Goal: Information Seeking & Learning: Learn about a topic

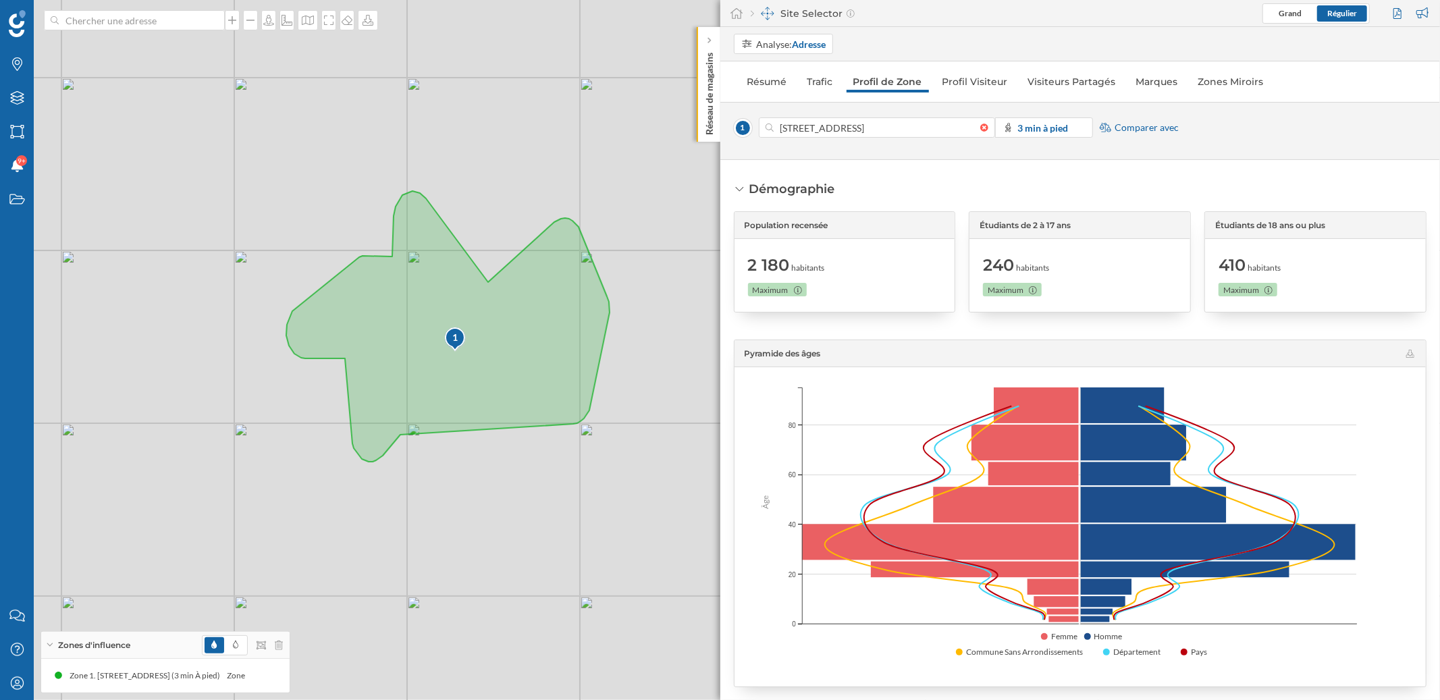
click at [11, 19] on img at bounding box center [17, 23] width 17 height 27
click at [13, 24] on img at bounding box center [17, 23] width 17 height 27
click at [26, 22] on div at bounding box center [17, 23] width 34 height 27
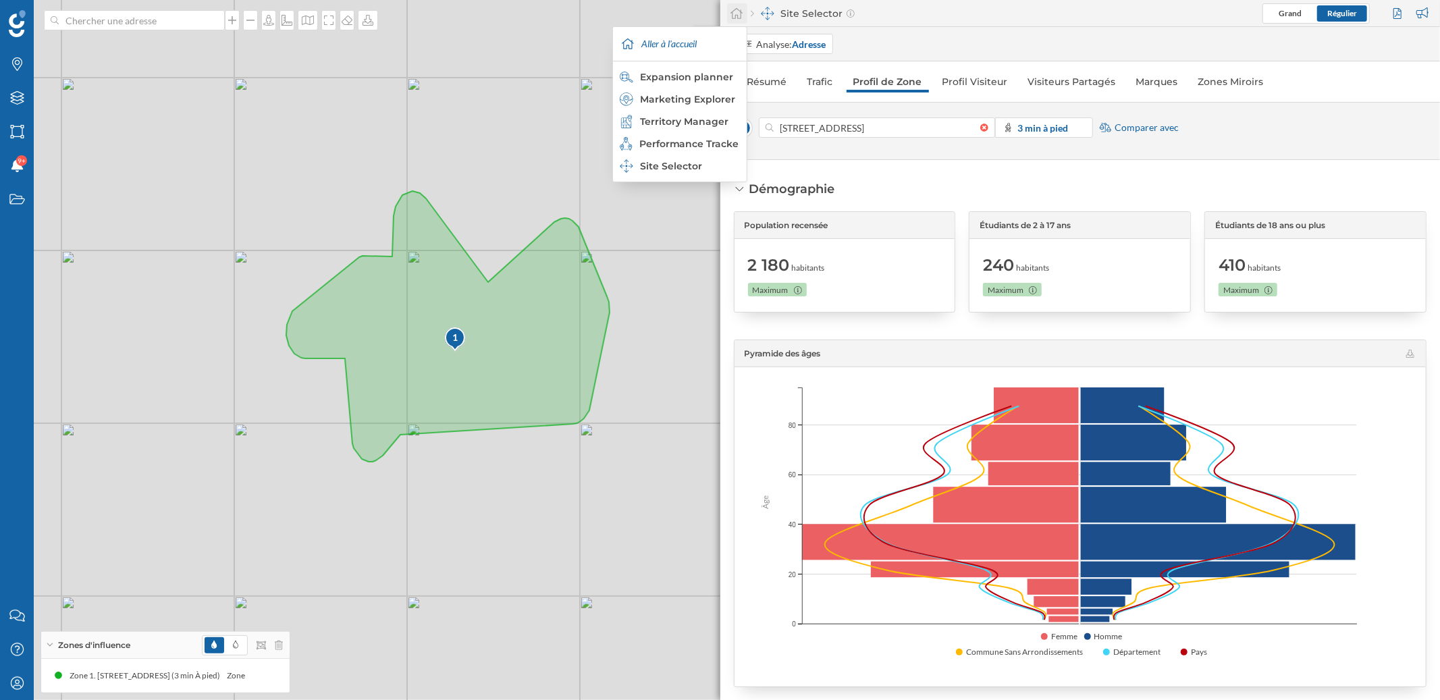
click at [741, 16] on icon at bounding box center [736, 13] width 13 height 12
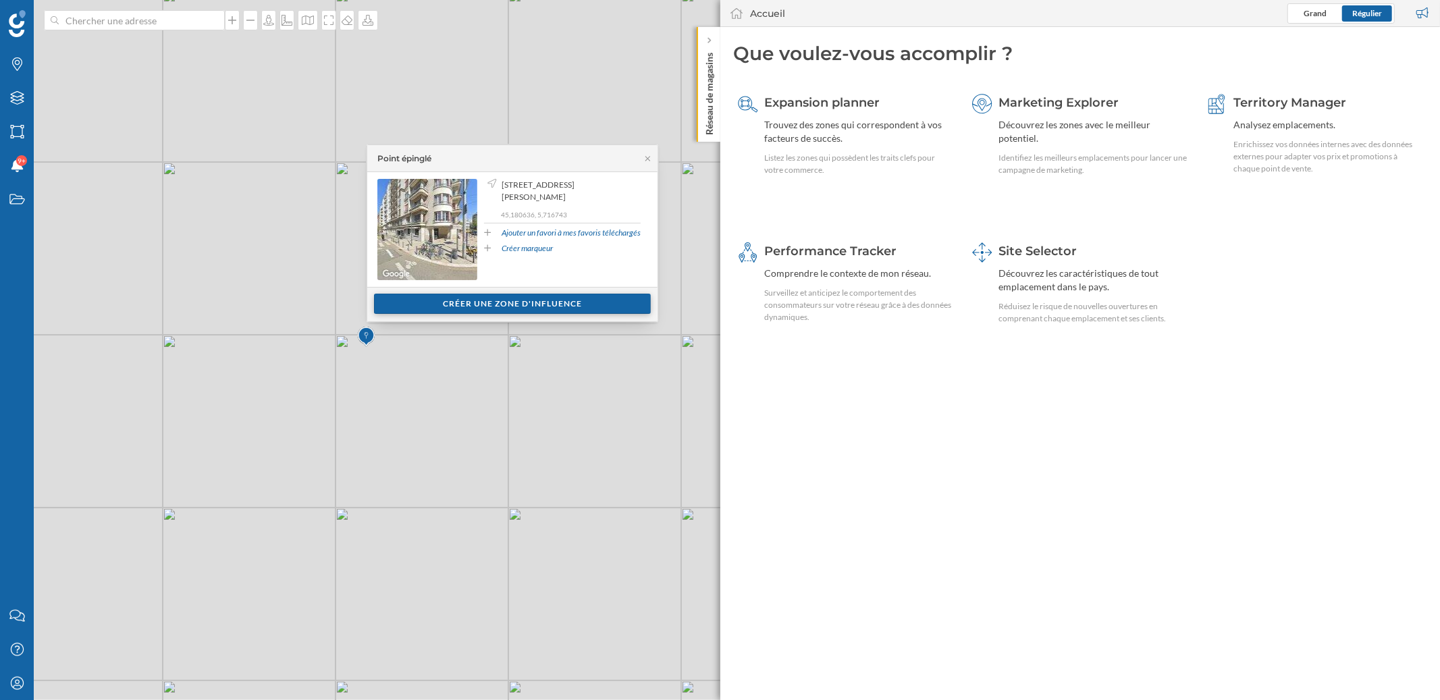
click at [528, 296] on div "Créer une zone d'influence" at bounding box center [512, 304] width 277 height 20
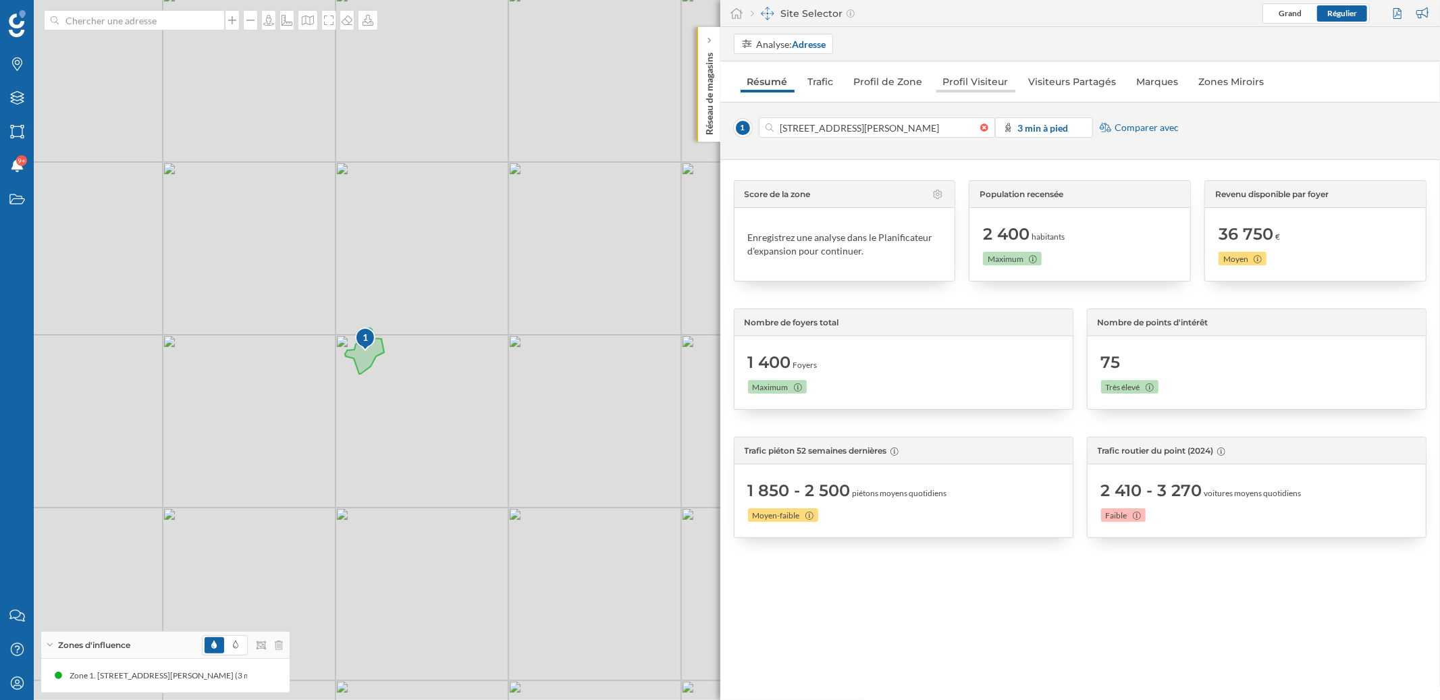
click at [960, 78] on link "Profil Visiteur" at bounding box center [975, 82] width 79 height 22
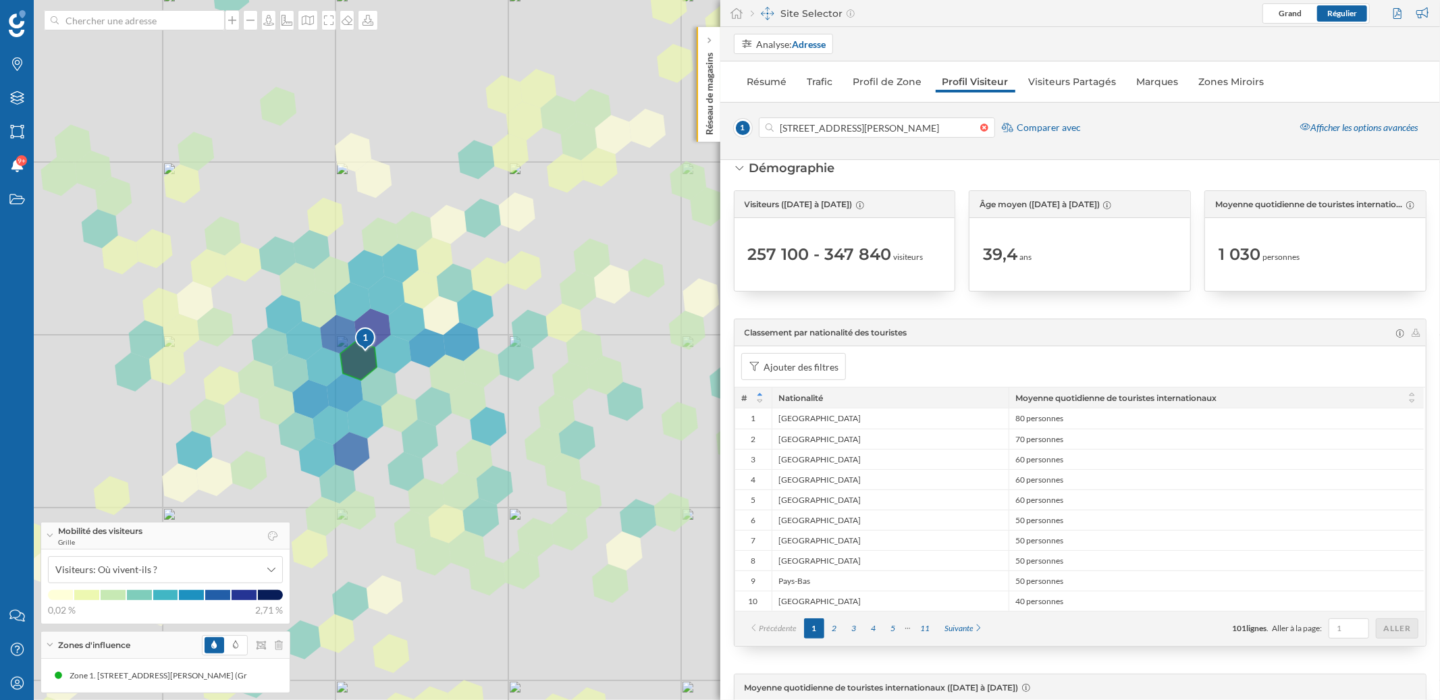
scroll to position [23, 0]
click at [834, 624] on div "2" at bounding box center [834, 626] width 20 height 20
click at [855, 625] on div "3" at bounding box center [854, 626] width 20 height 20
click at [871, 626] on div "4" at bounding box center [873, 626] width 20 height 20
click at [893, 629] on div "5" at bounding box center [893, 626] width 20 height 20
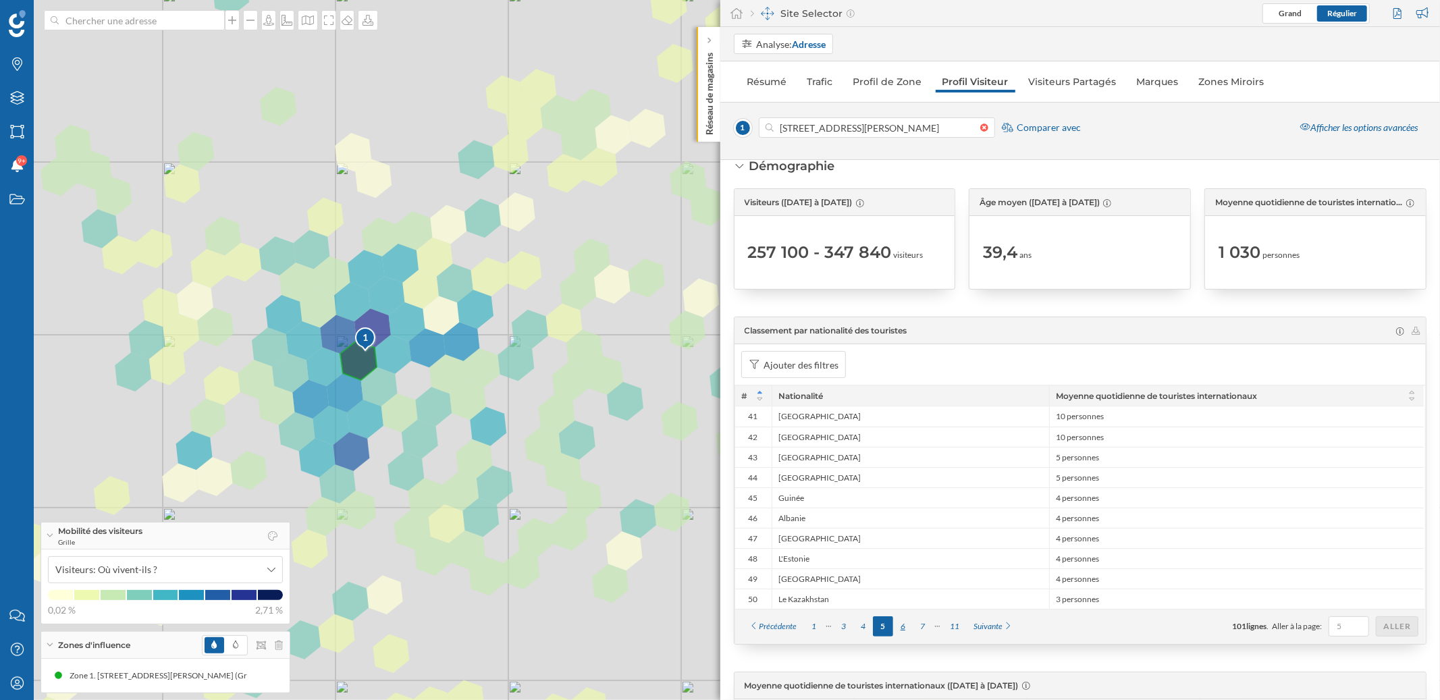
click at [902, 629] on div "6" at bounding box center [903, 626] width 20 height 20
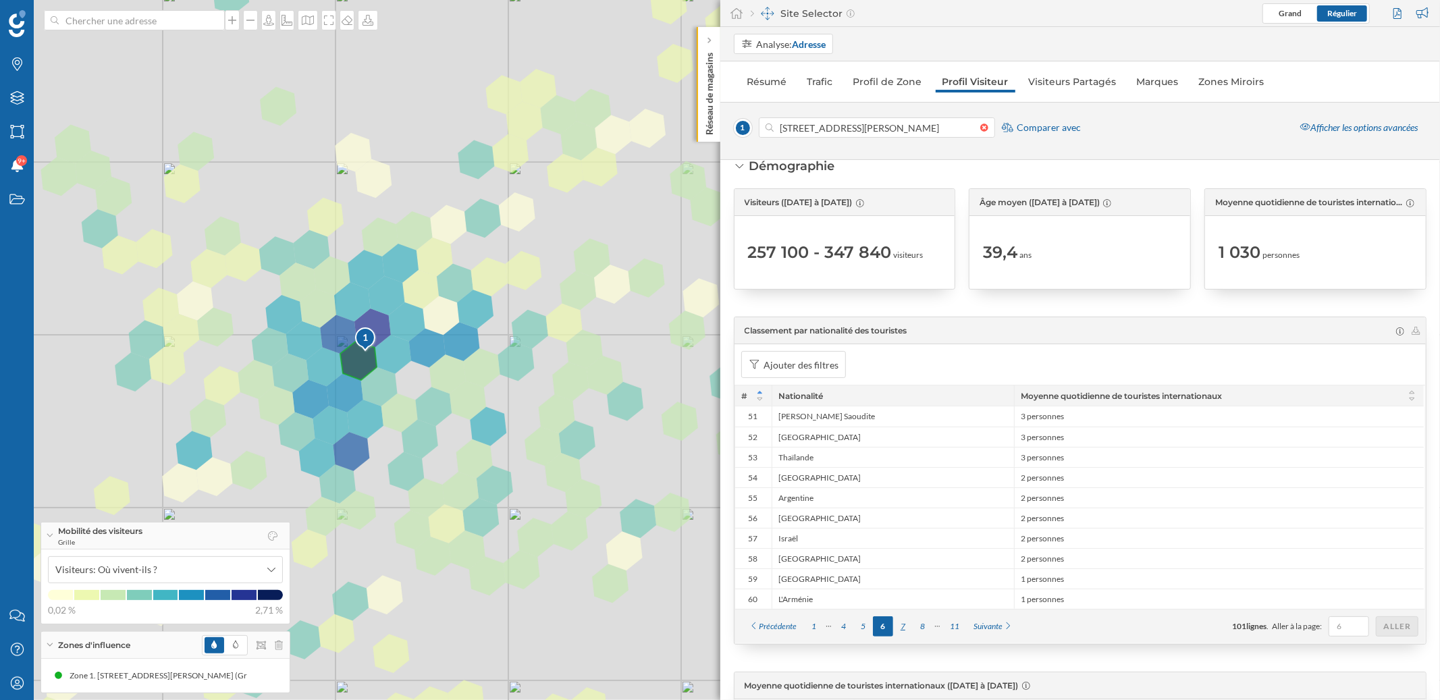
click at [902, 630] on div "7" at bounding box center [903, 626] width 20 height 20
click at [921, 628] on div "9" at bounding box center [923, 626] width 20 height 20
click at [951, 625] on div "Suivante" at bounding box center [969, 626] width 54 height 20
click at [917, 630] on div "11" at bounding box center [910, 626] width 24 height 20
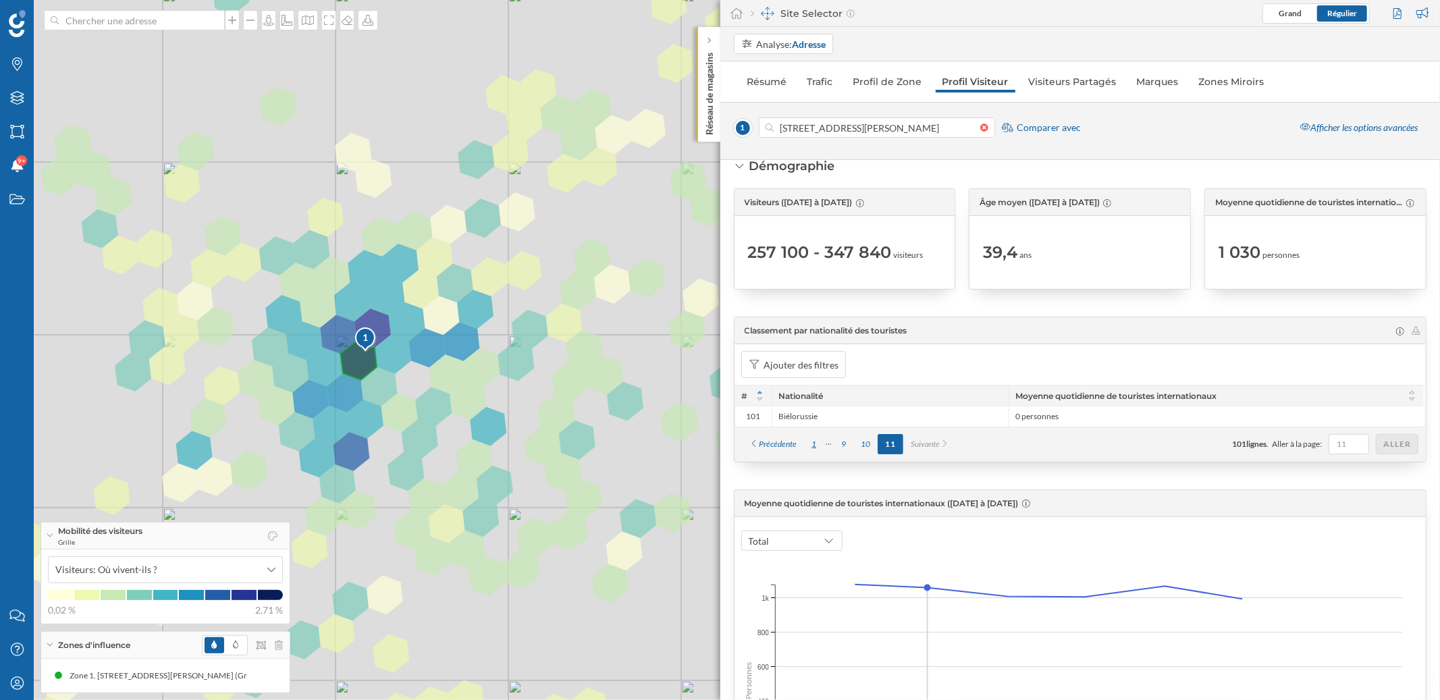
click at [815, 439] on div "1" at bounding box center [814, 444] width 20 height 20
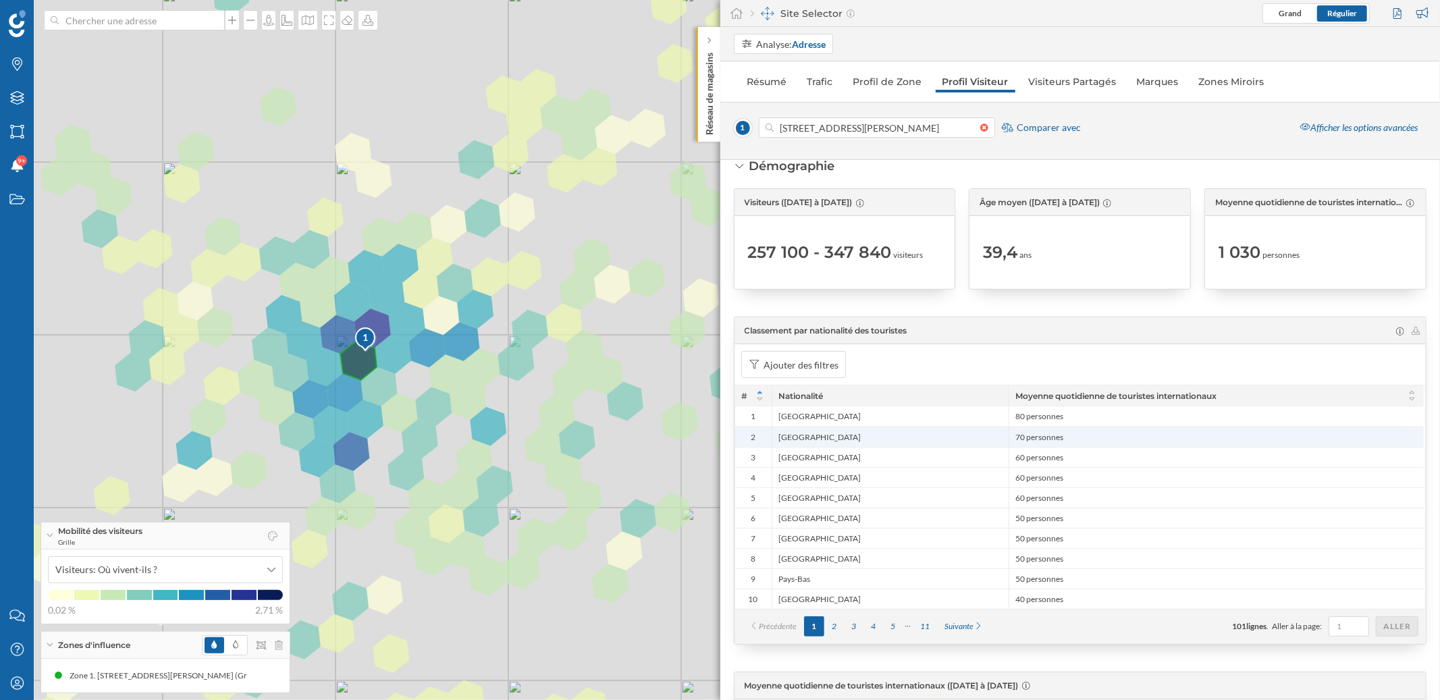
scroll to position [0, 0]
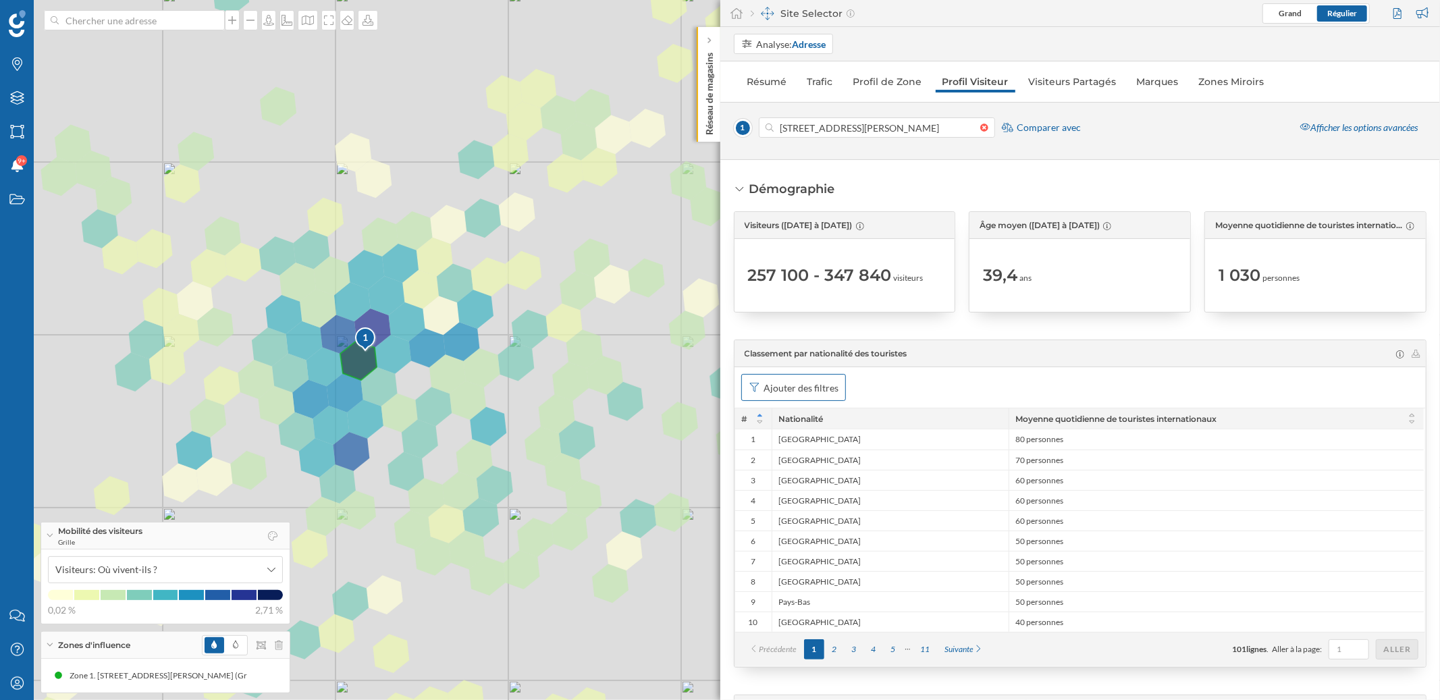
click at [811, 383] on div "Ajouter des filtres" at bounding box center [800, 388] width 75 height 14
click at [779, 444] on div "Moyenne quotidienne de touristes internationaux" at bounding box center [714, 445] width 207 height 11
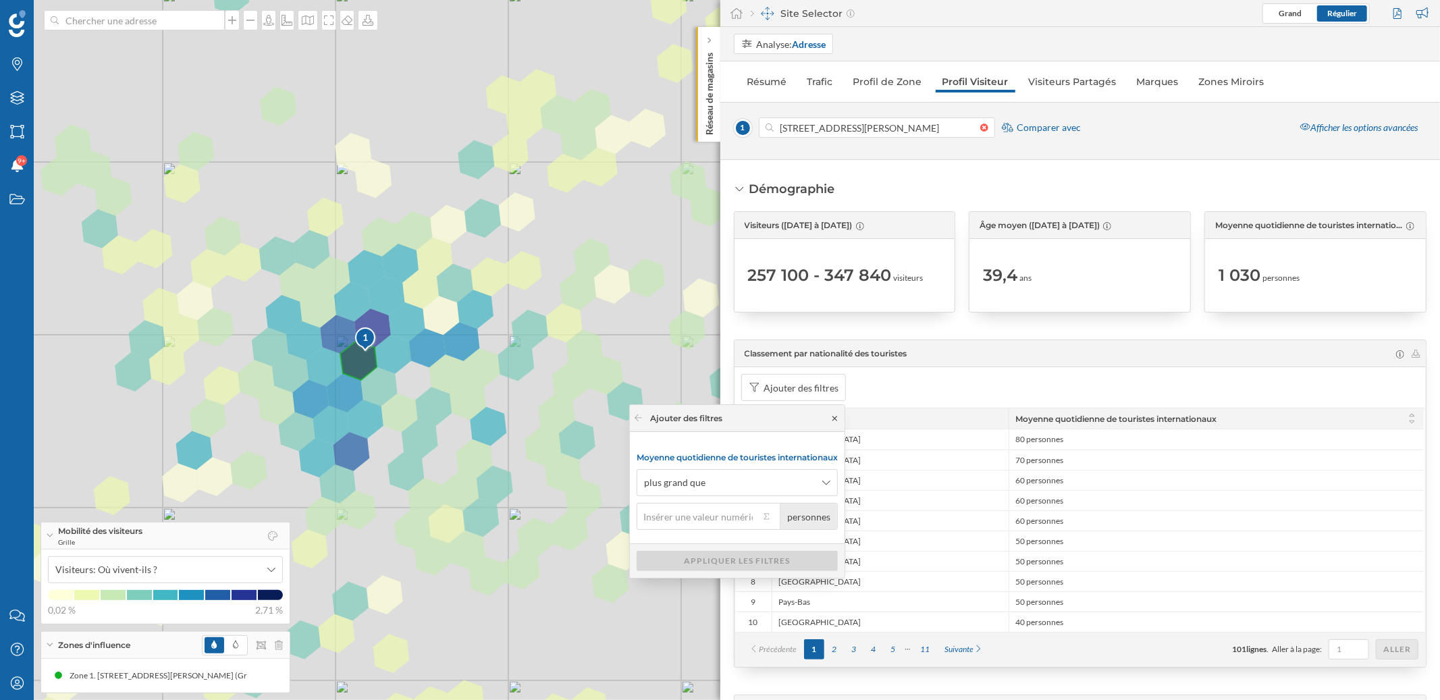
click at [838, 417] on icon at bounding box center [834, 418] width 10 height 8
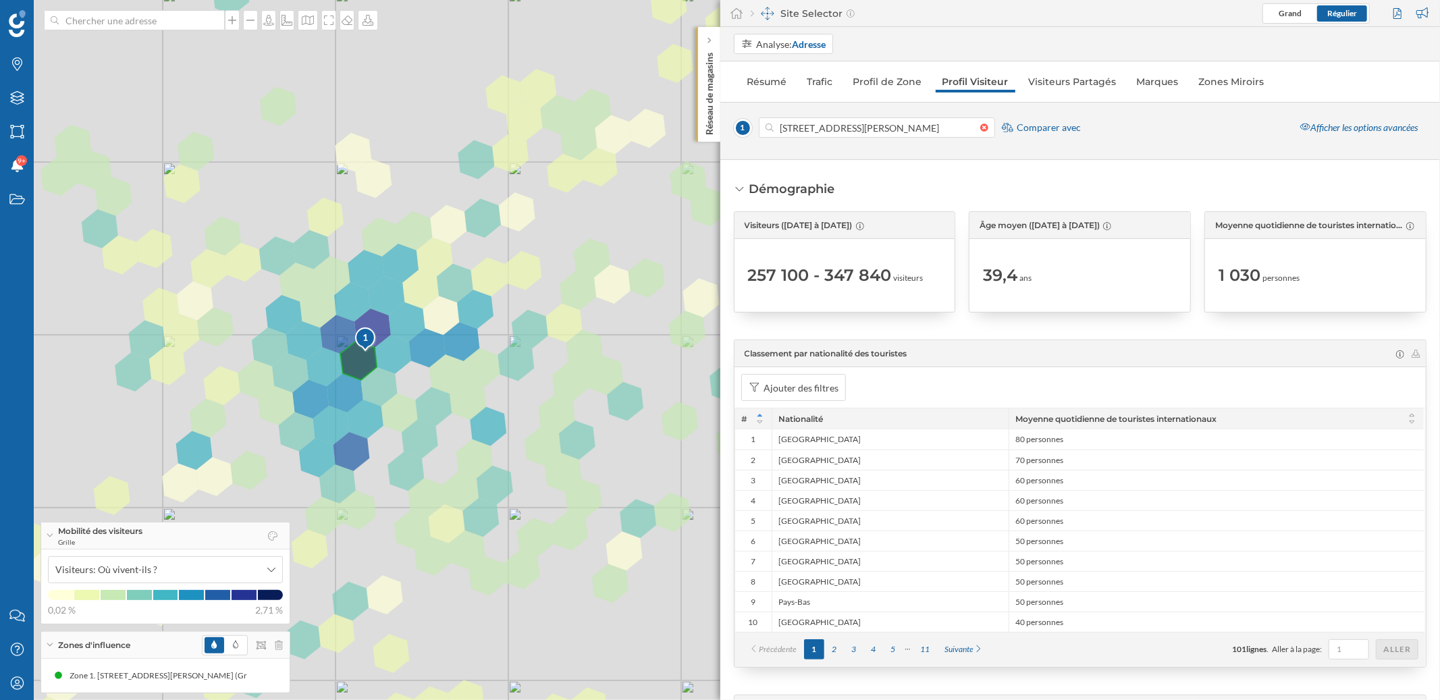
click at [395, 362] on div "1 © Mapbox © OpenStreetMap Improve this map" at bounding box center [720, 350] width 1440 height 700
click at [395, 360] on div "1 © Mapbox © OpenStreetMap Improve this map" at bounding box center [720, 350] width 1440 height 700
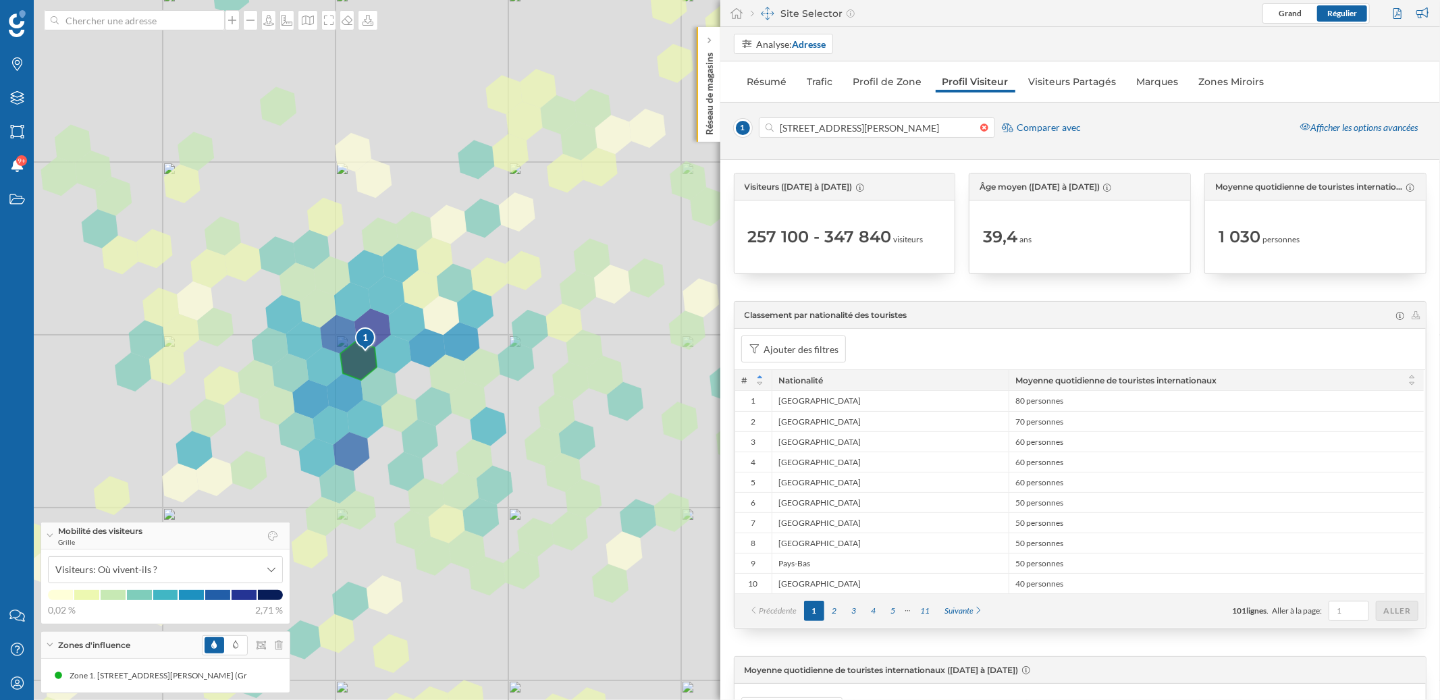
scroll to position [39, 0]
click at [609, 412] on div "1 © Mapbox © OpenStreetMap Improve this map" at bounding box center [720, 350] width 1440 height 700
click at [633, 402] on div "1 © Mapbox © OpenStreetMap Improve this map" at bounding box center [720, 350] width 1440 height 700
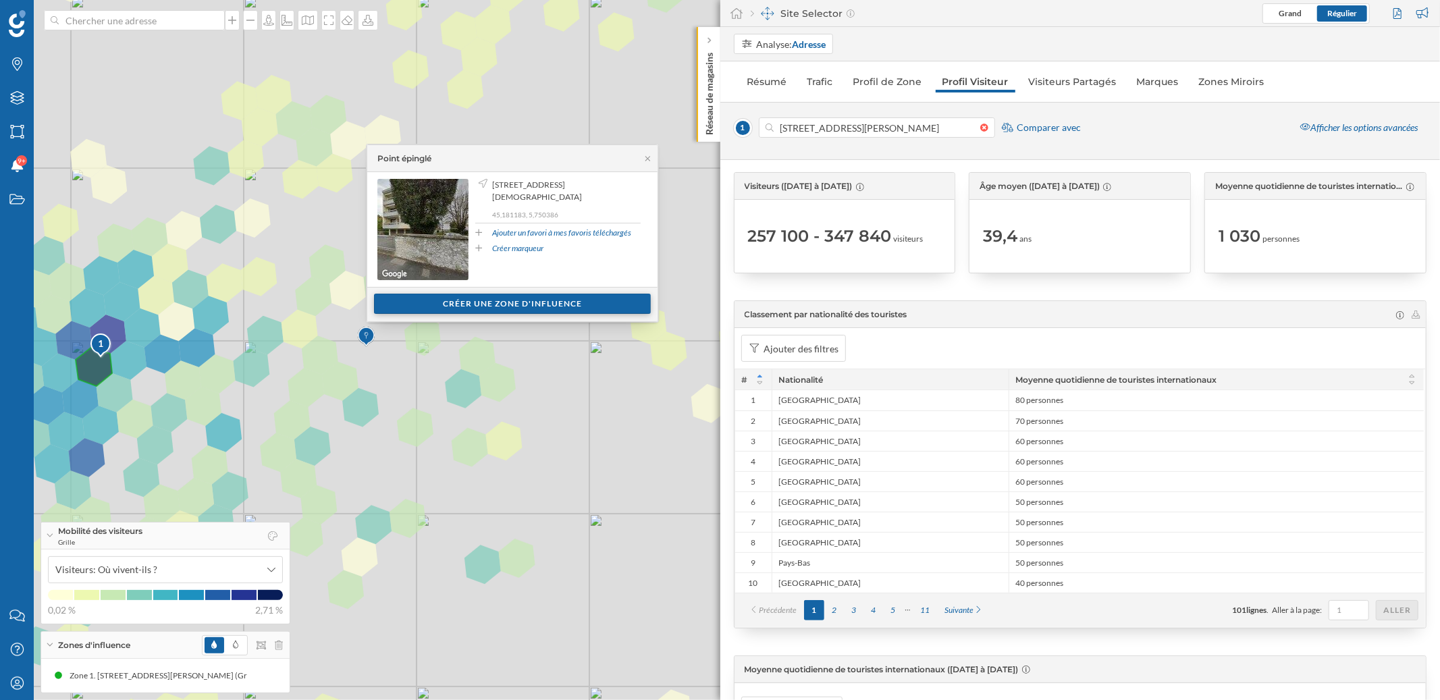
click at [535, 309] on div "Créer une zone d'influence" at bounding box center [512, 304] width 277 height 20
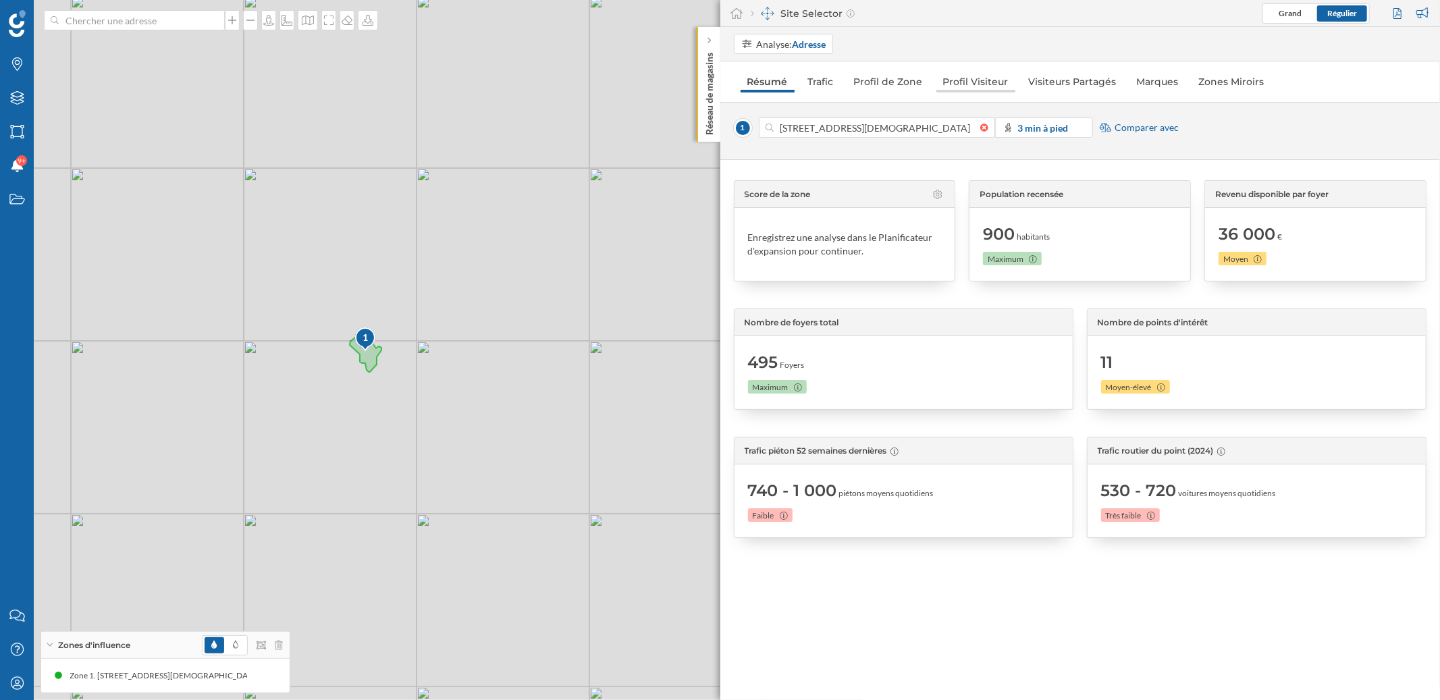
click at [986, 85] on link "Profil Visiteur" at bounding box center [975, 82] width 79 height 22
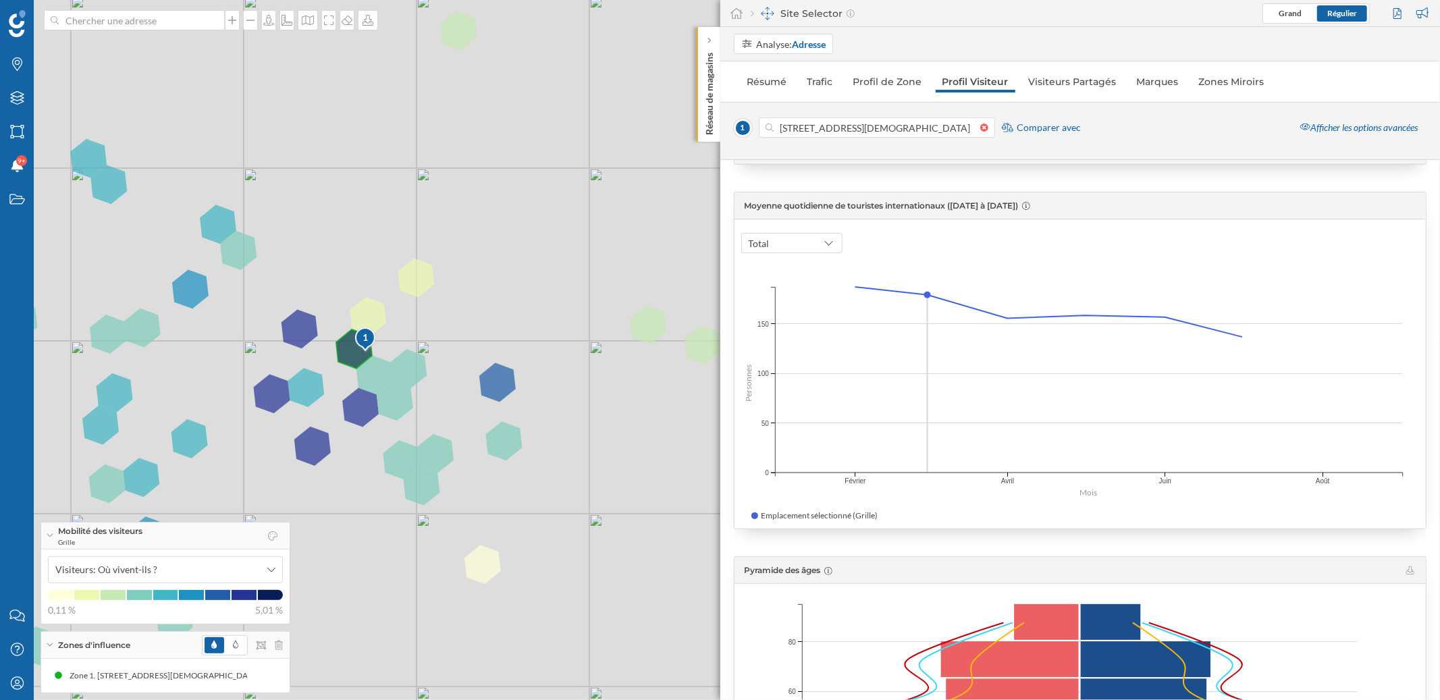
scroll to position [450, 0]
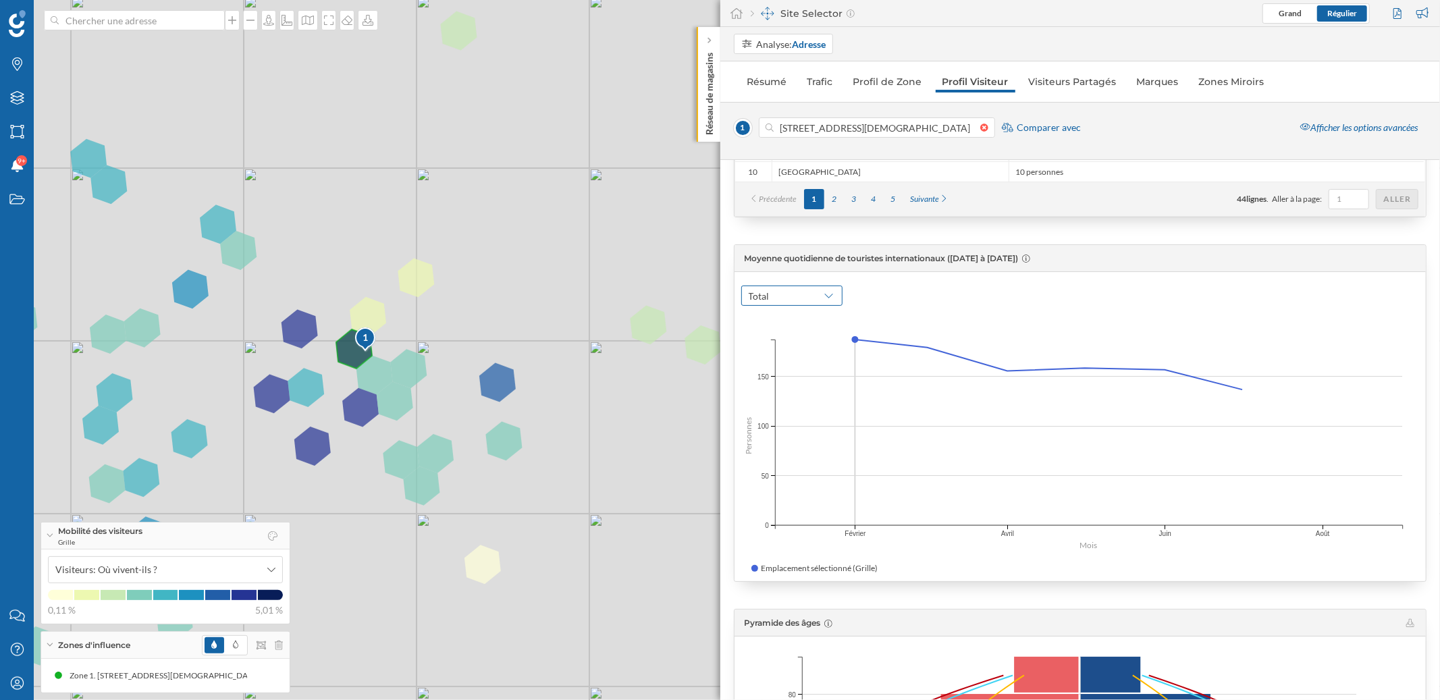
click at [789, 302] on div "Total" at bounding box center [791, 295] width 101 height 20
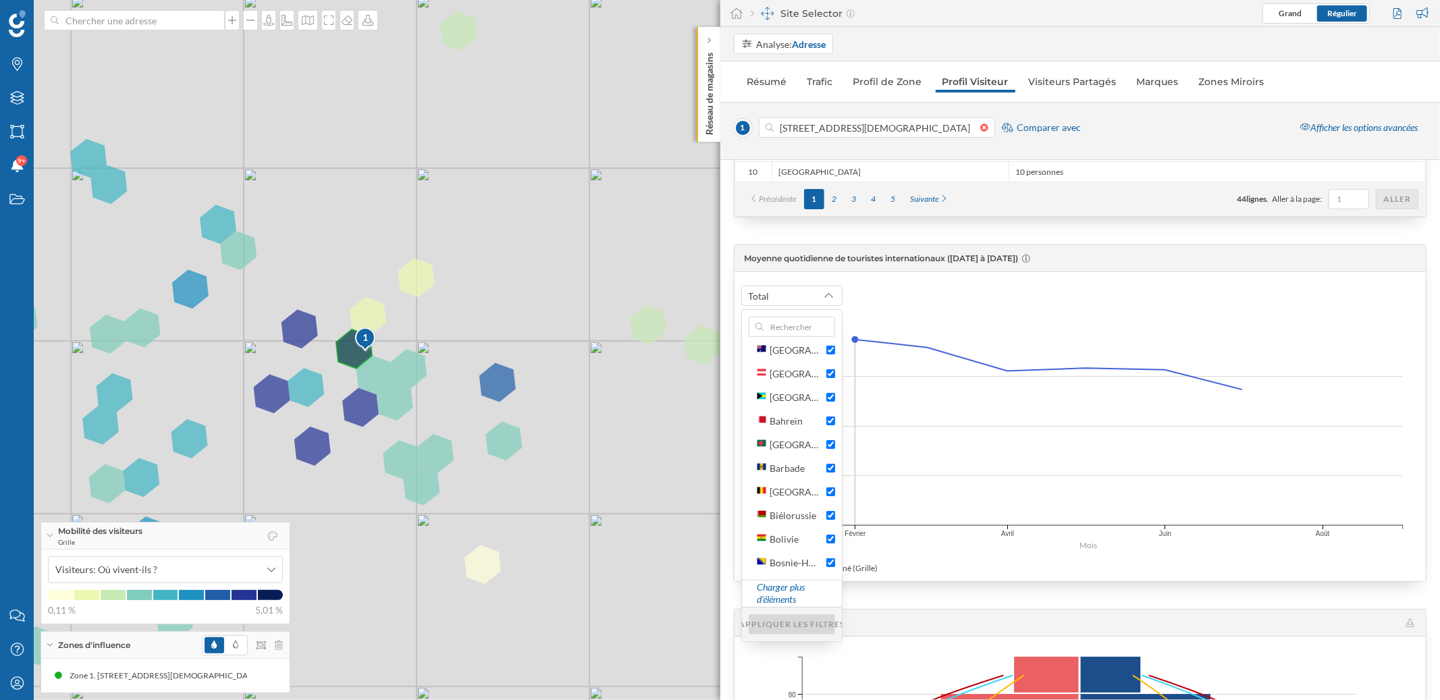
scroll to position [0, 0]
click at [889, 288] on div "Total" at bounding box center [1080, 289] width 678 height 34
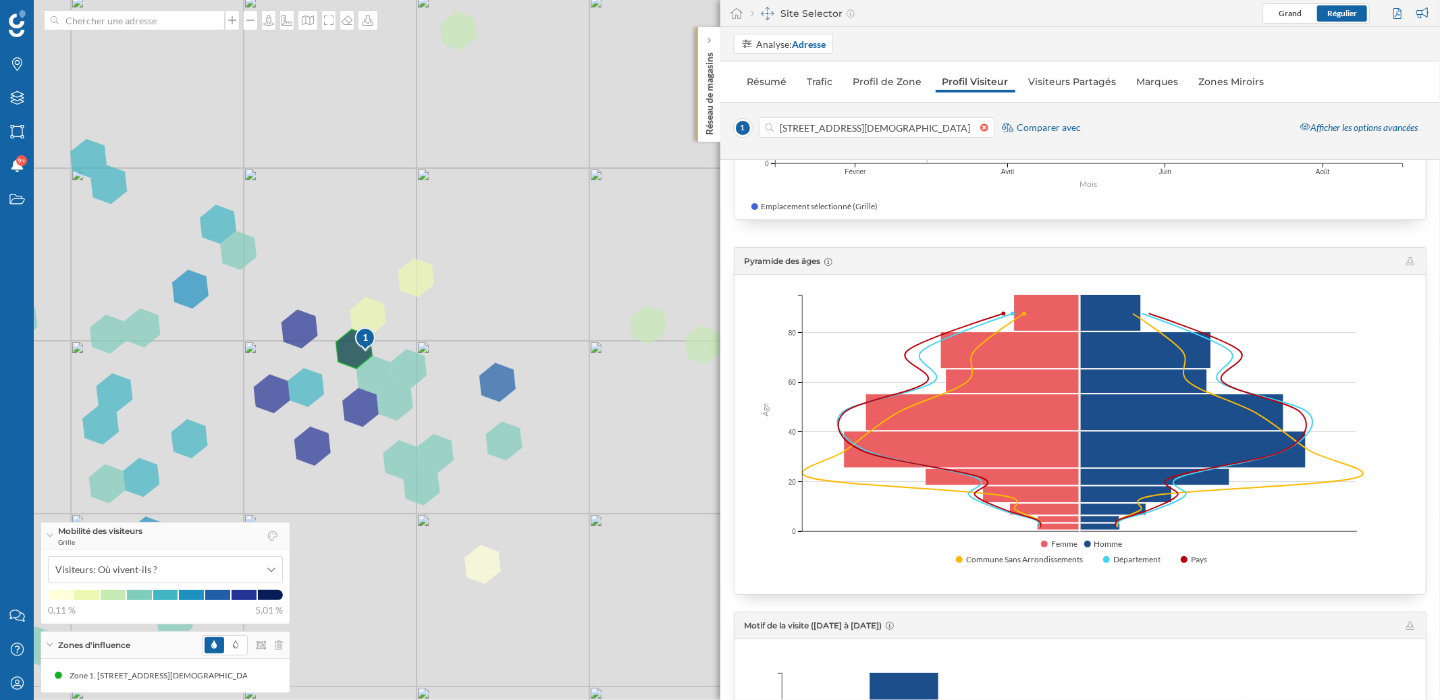
scroll to position [697, 0]
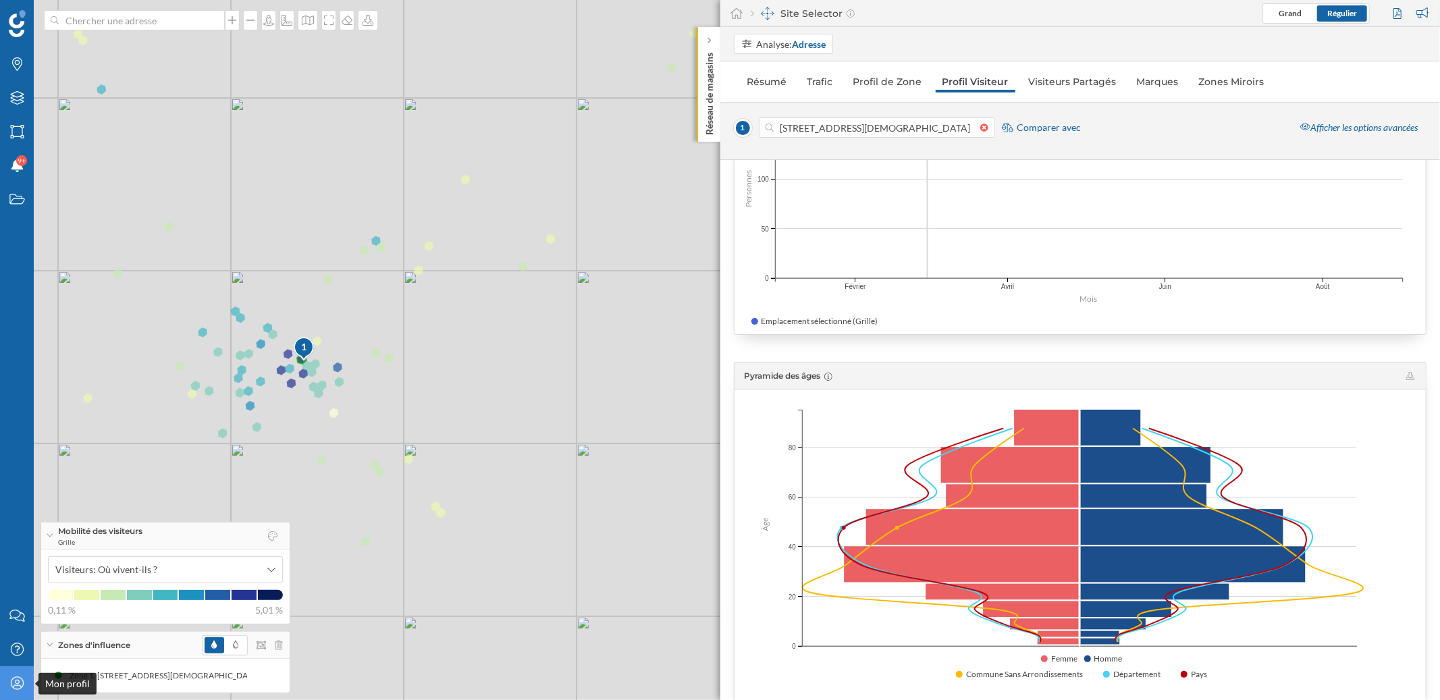
click at [19, 684] on icon "Mon profil" at bounding box center [17, 682] width 17 height 13
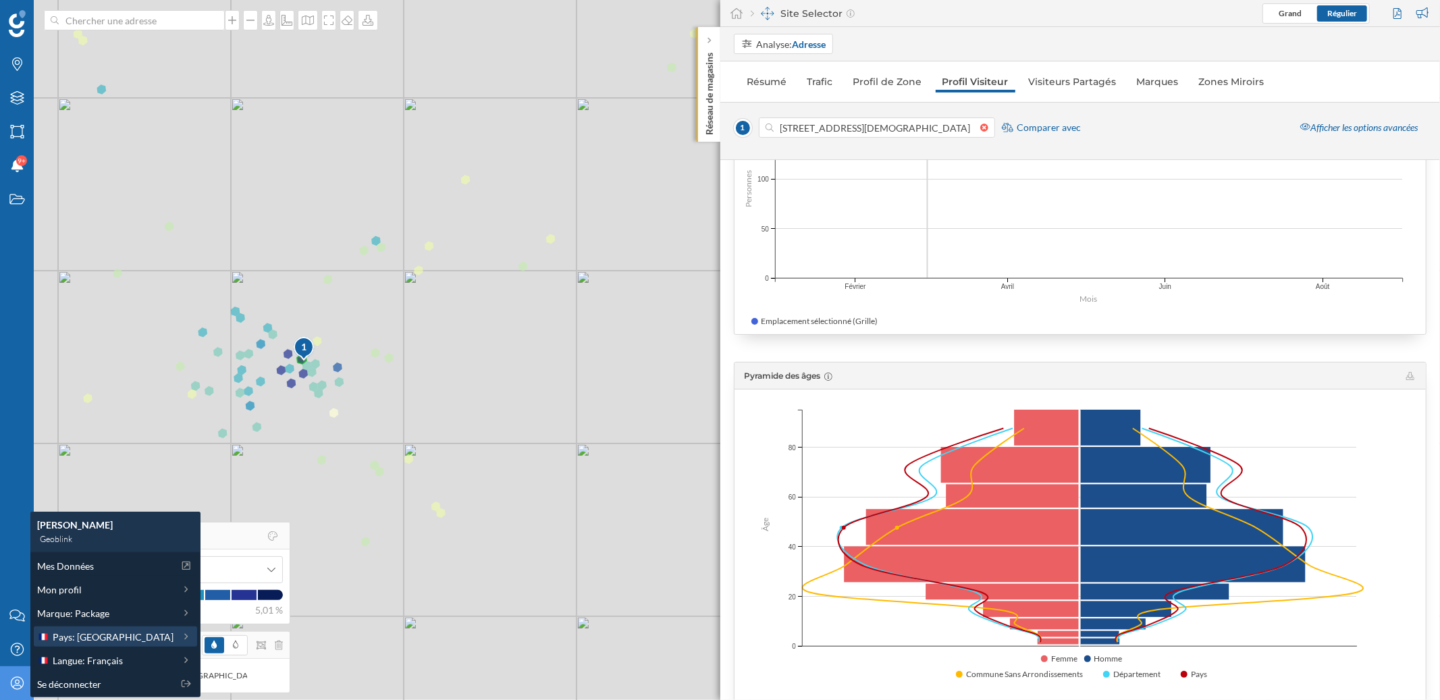
click at [95, 639] on span "Pays: [GEOGRAPHIC_DATA]" at bounding box center [113, 637] width 121 height 14
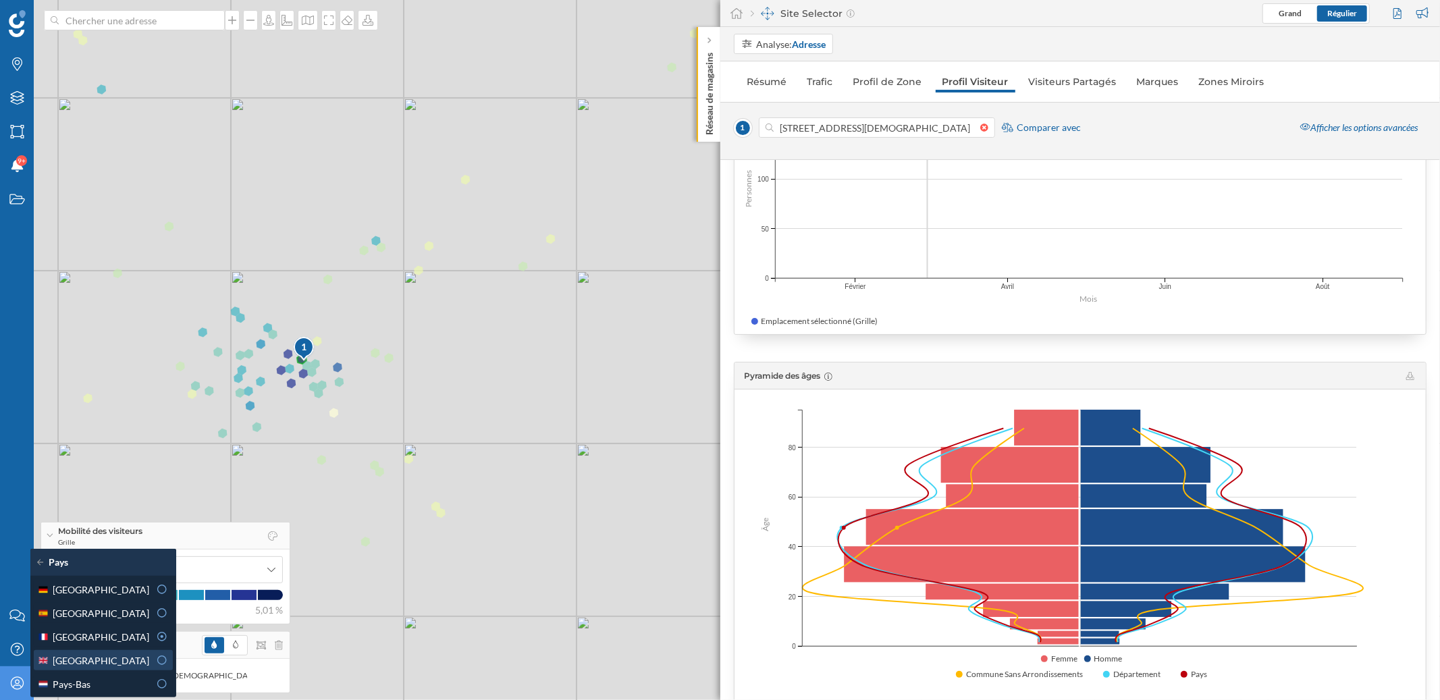
click at [95, 660] on span "[GEOGRAPHIC_DATA]" at bounding box center [101, 660] width 97 height 14
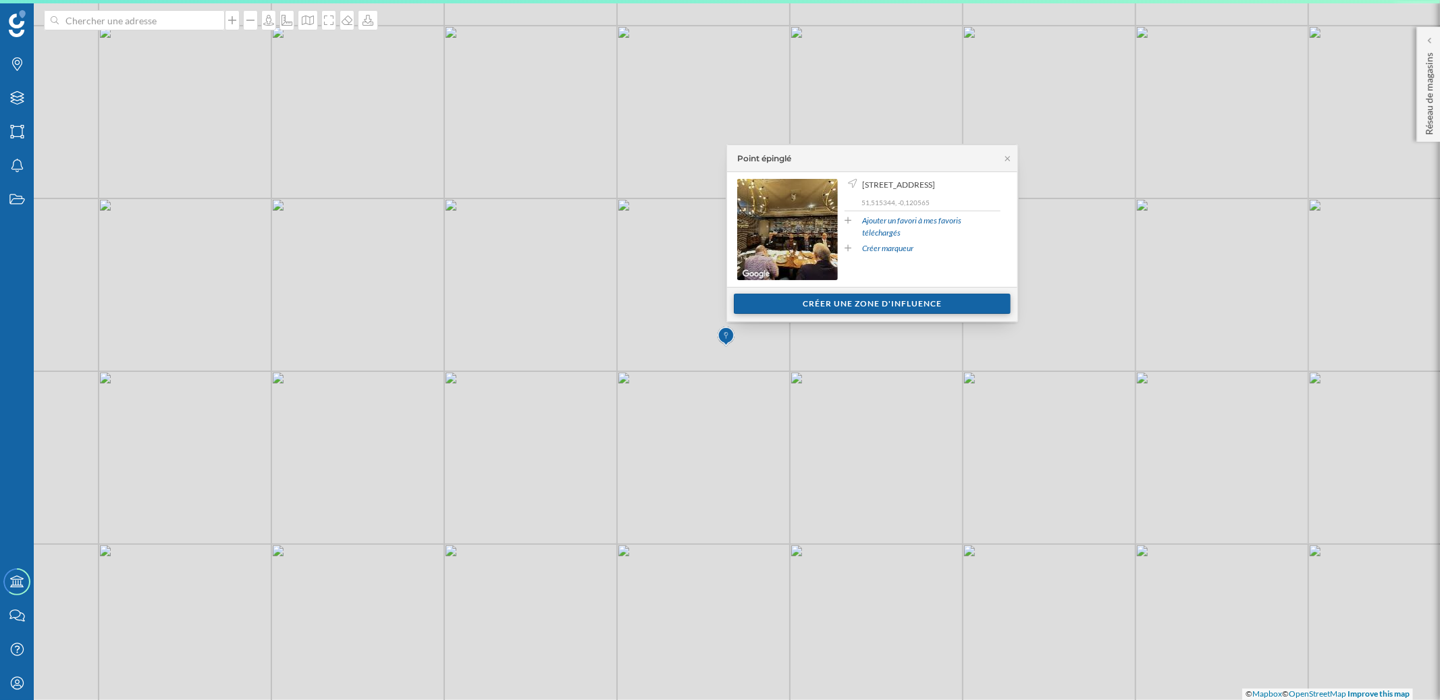
click at [815, 310] on div "Créer une zone d'influence" at bounding box center [872, 304] width 277 height 20
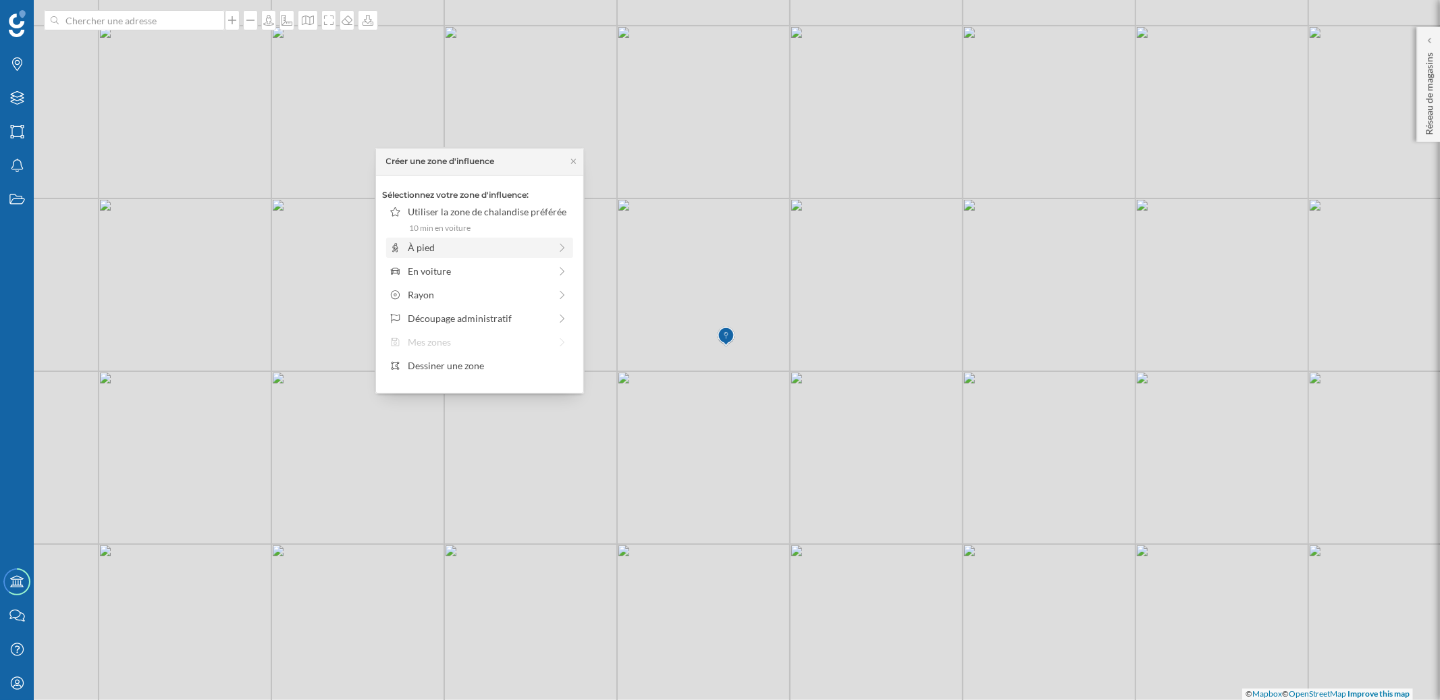
click at [472, 250] on div "À pied" at bounding box center [479, 247] width 142 height 14
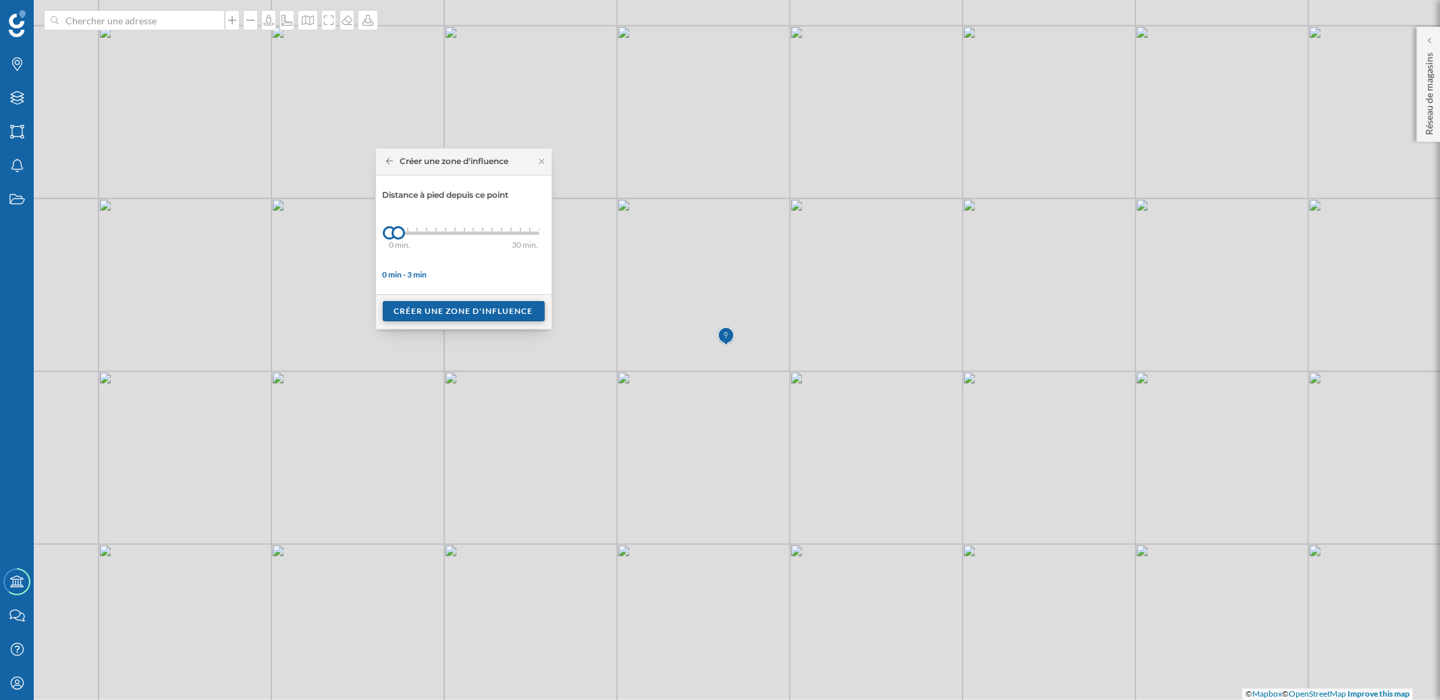
click at [463, 317] on div "Créer une zone d'influence" at bounding box center [464, 311] width 162 height 20
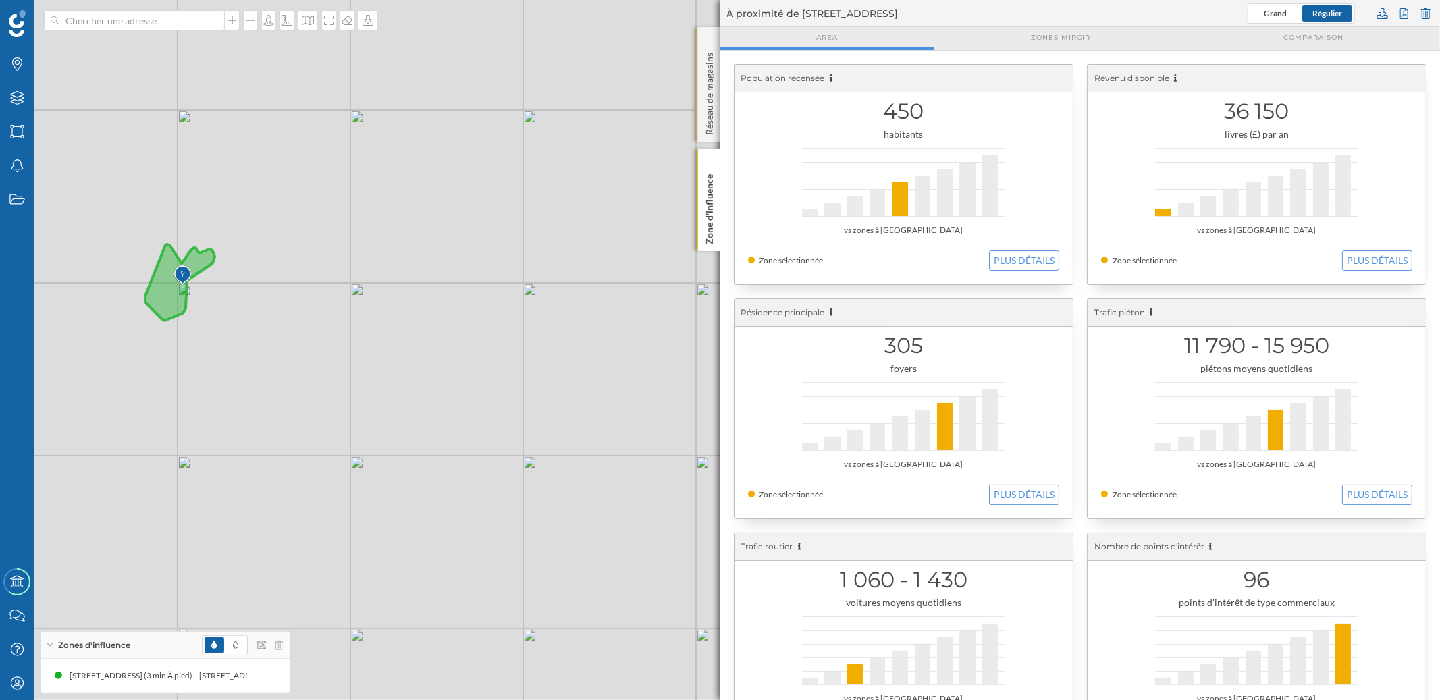
click at [706, 98] on p "Réseau de magasins" at bounding box center [708, 91] width 13 height 88
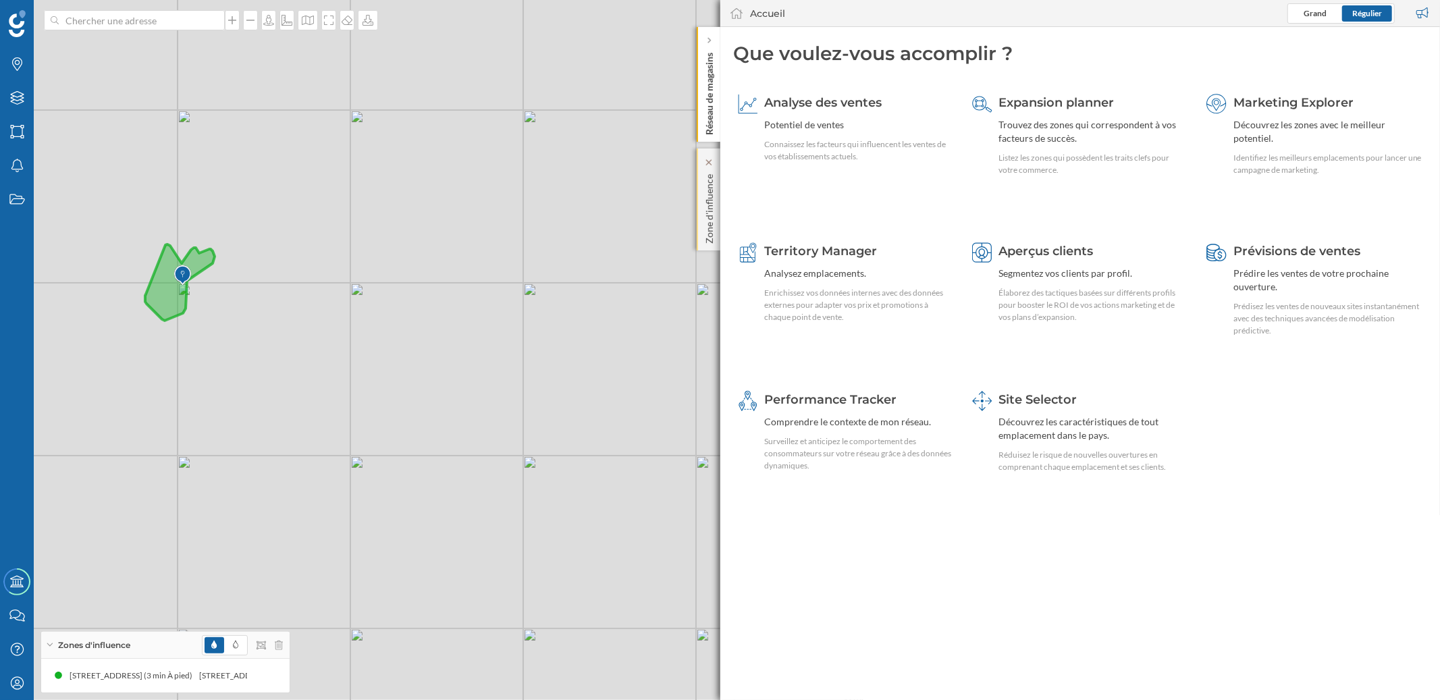
click at [709, 176] on p "Zone d'influence" at bounding box center [708, 206] width 13 height 75
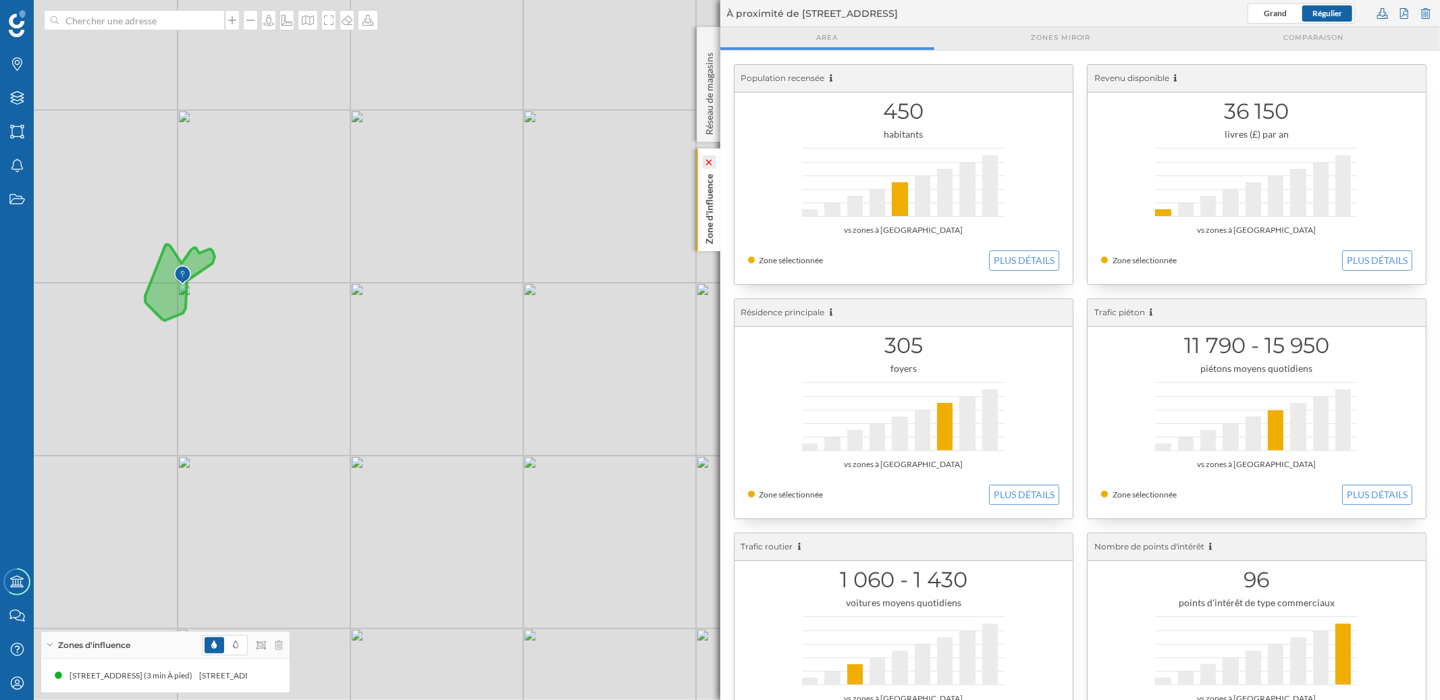
click at [708, 159] on icon at bounding box center [708, 162] width 9 height 6
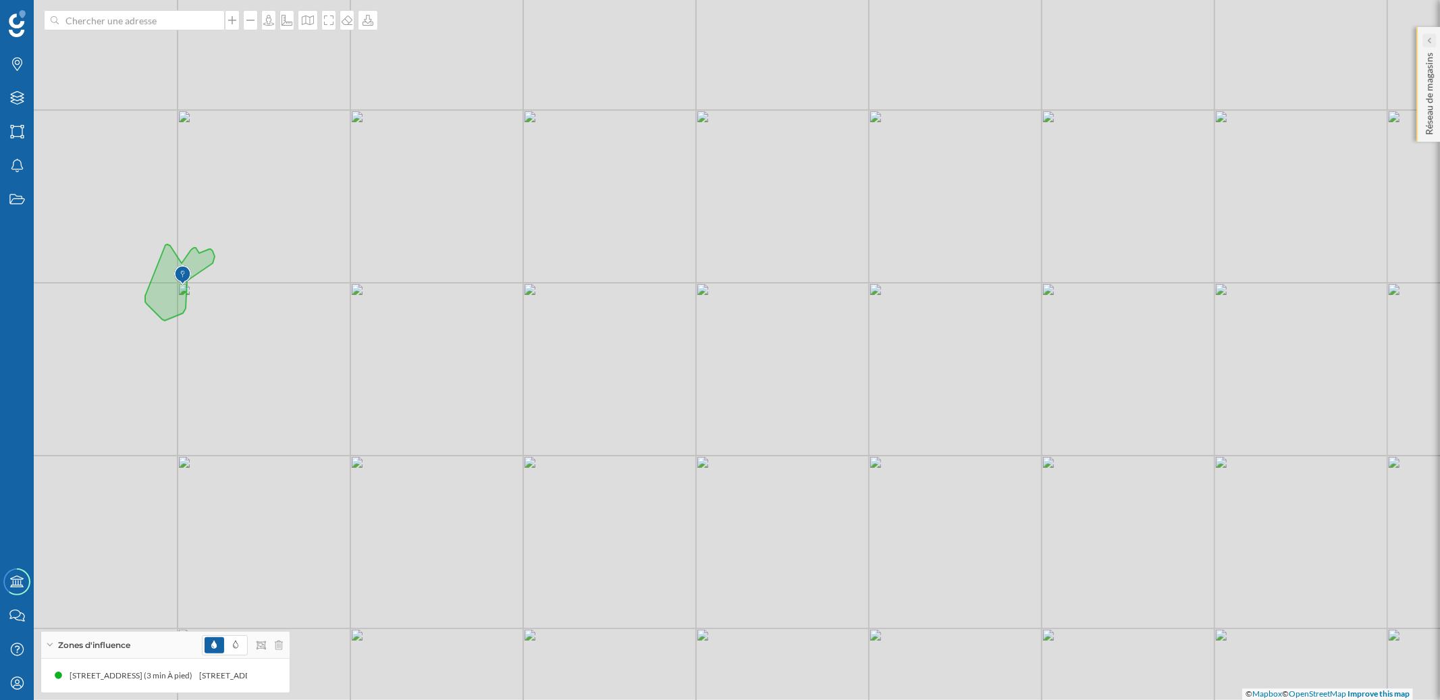
click at [1430, 35] on icon at bounding box center [1428, 40] width 4 height 13
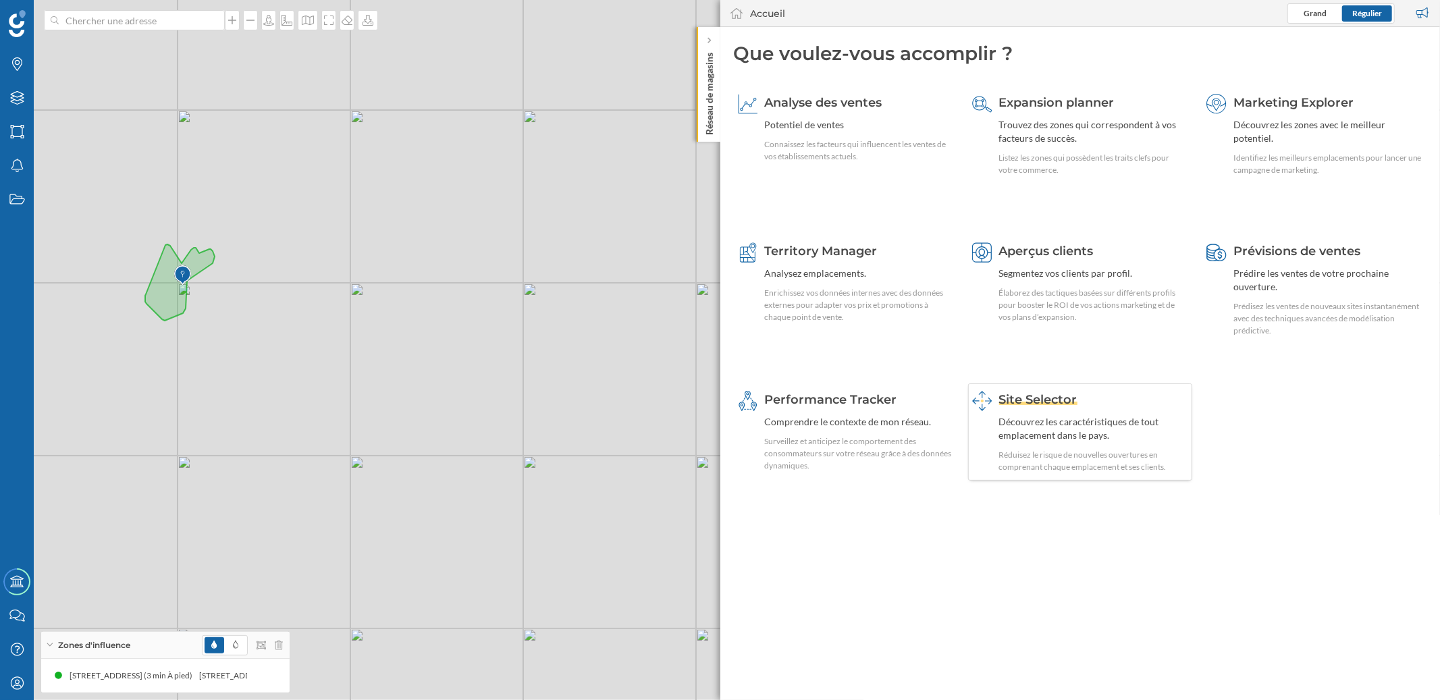
click at [1113, 439] on div "Découvrez les caractéristiques de tout emplacement dans le pays." at bounding box center [1093, 428] width 189 height 27
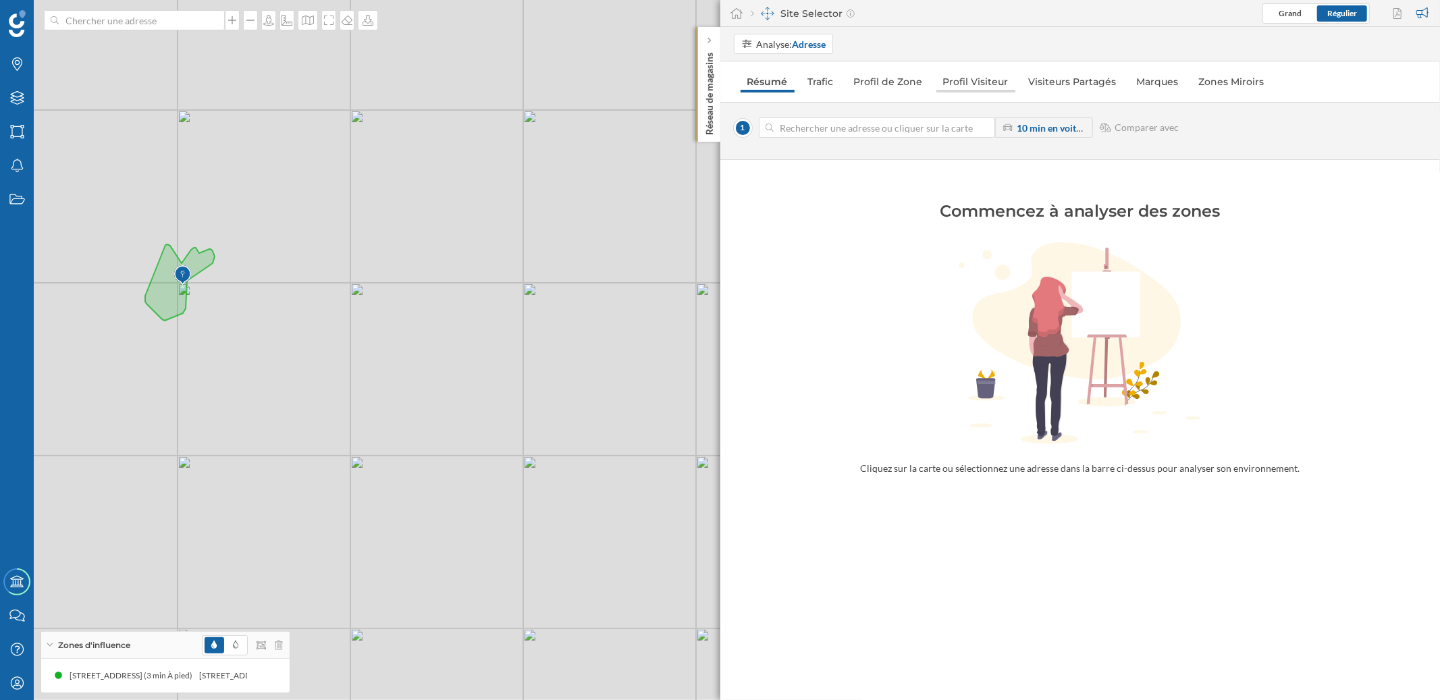
click at [967, 84] on link "Profil Visiteur" at bounding box center [975, 82] width 79 height 22
click at [456, 239] on div "© Mapbox © OpenStreetMap Improve this map" at bounding box center [720, 350] width 1440 height 700
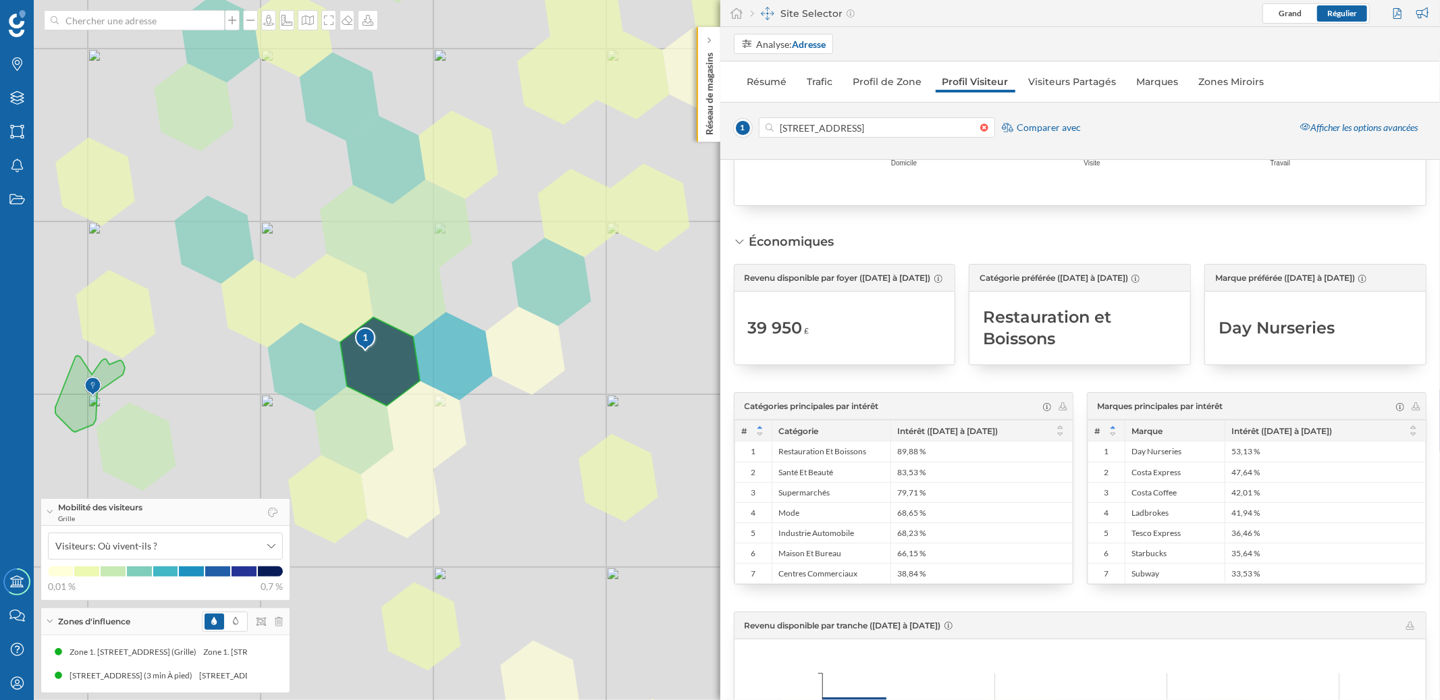
scroll to position [795, 0]
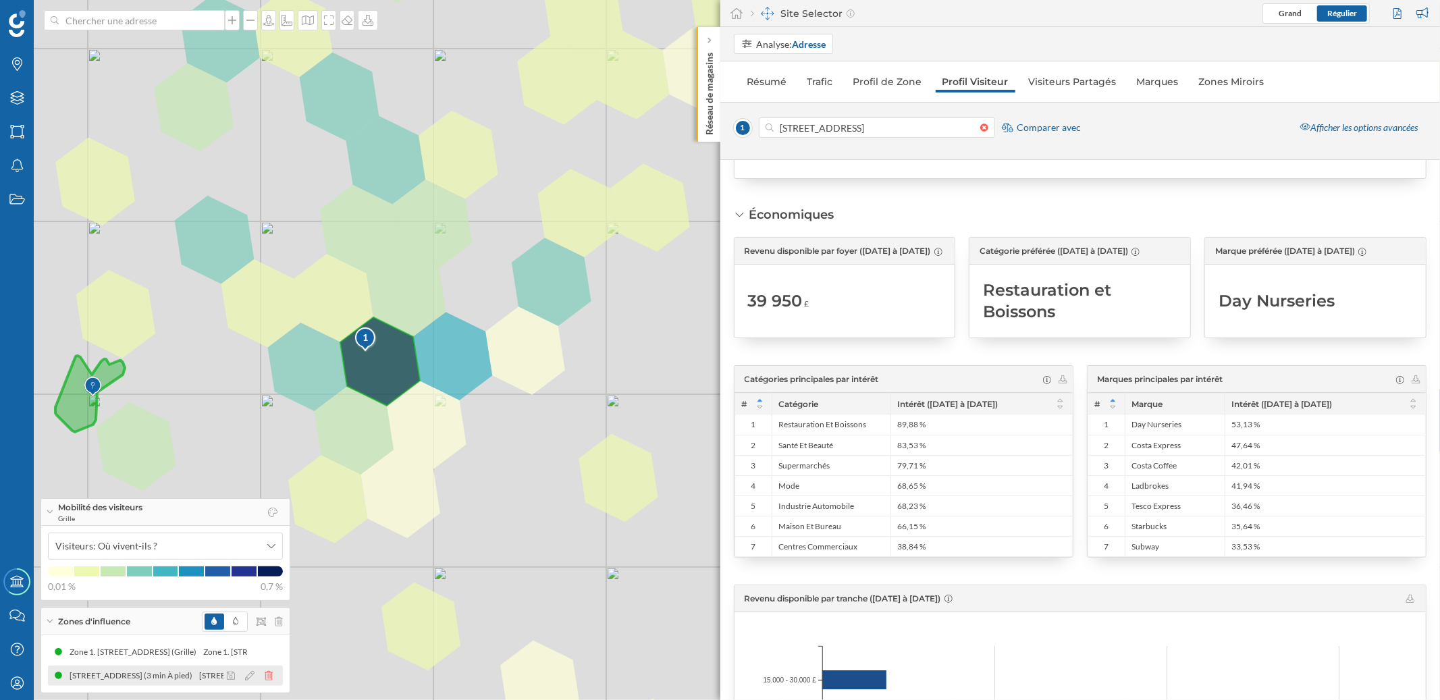
click at [266, 676] on icon at bounding box center [269, 675] width 8 height 9
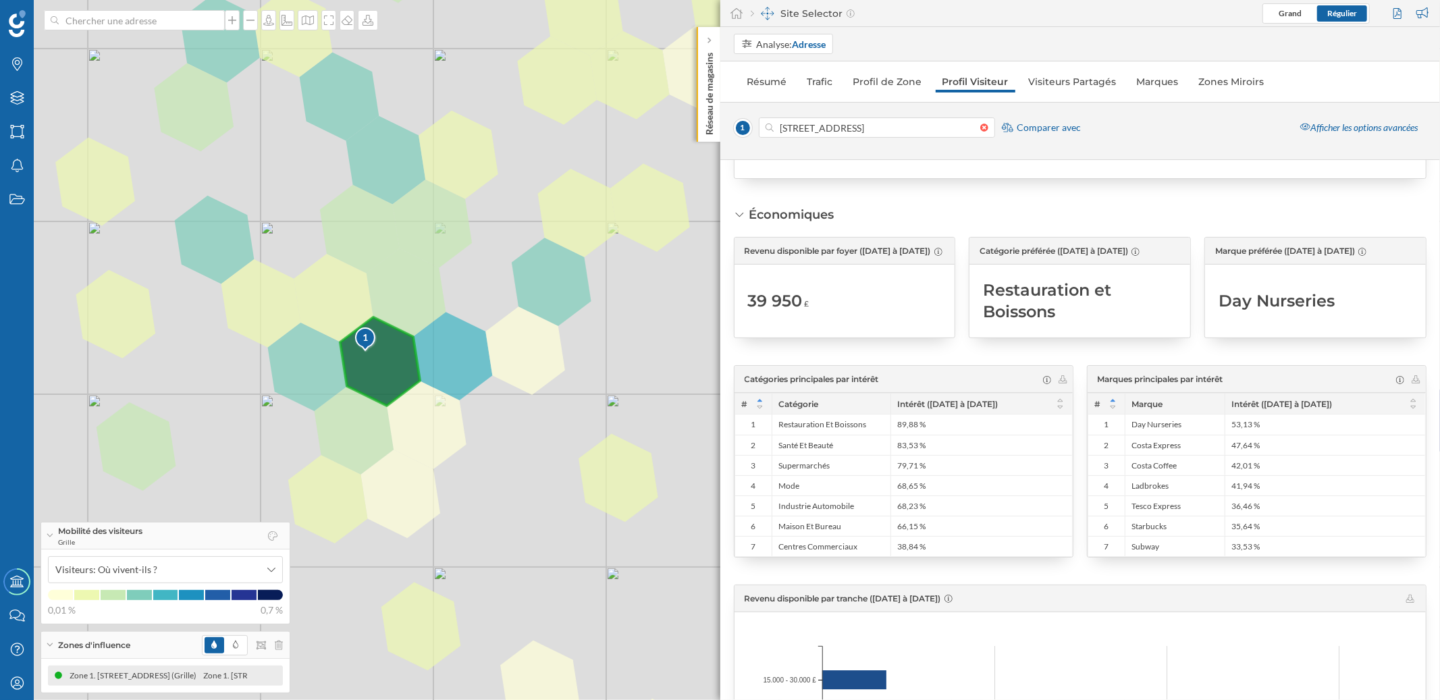
click at [266, 676] on div "Zone 1. [STREET_ADDRESS] (Grille) Zone 1. [STREET_ADDRESS] (Grille)" at bounding box center [165, 675] width 235 height 20
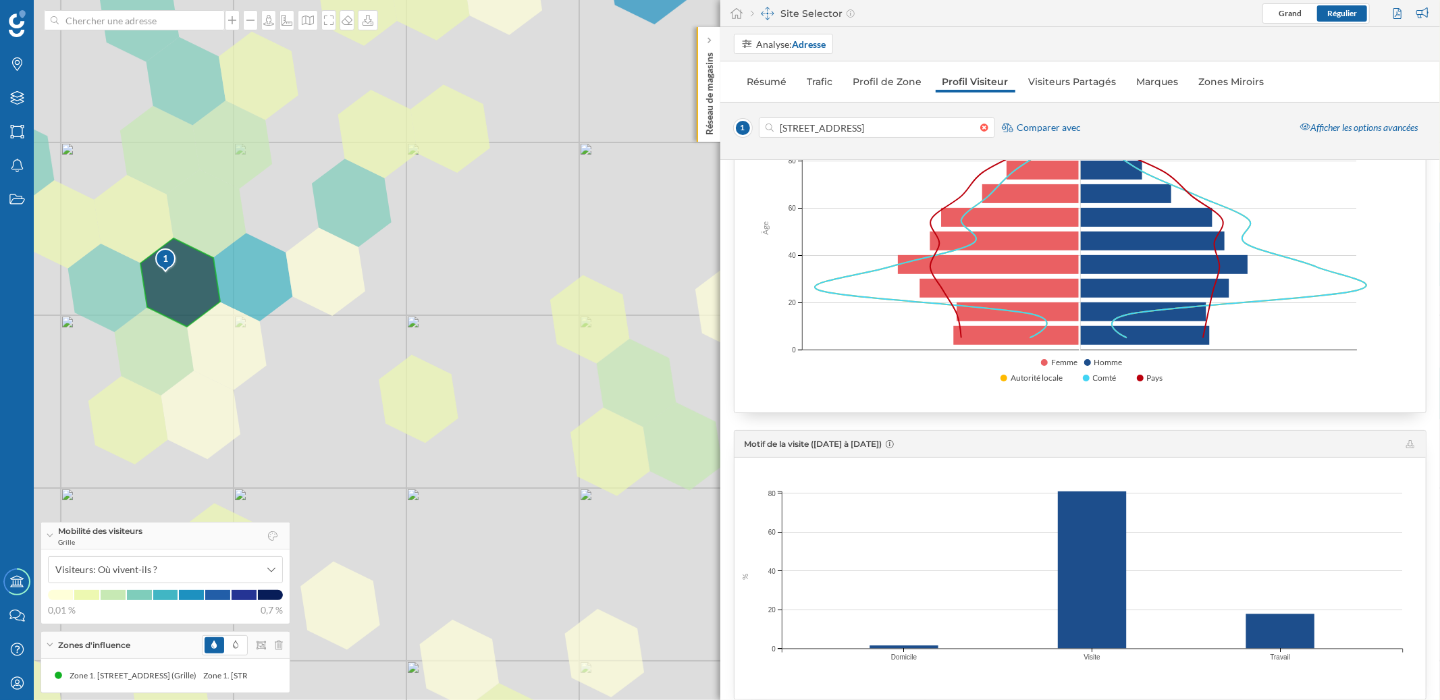
scroll to position [0, 0]
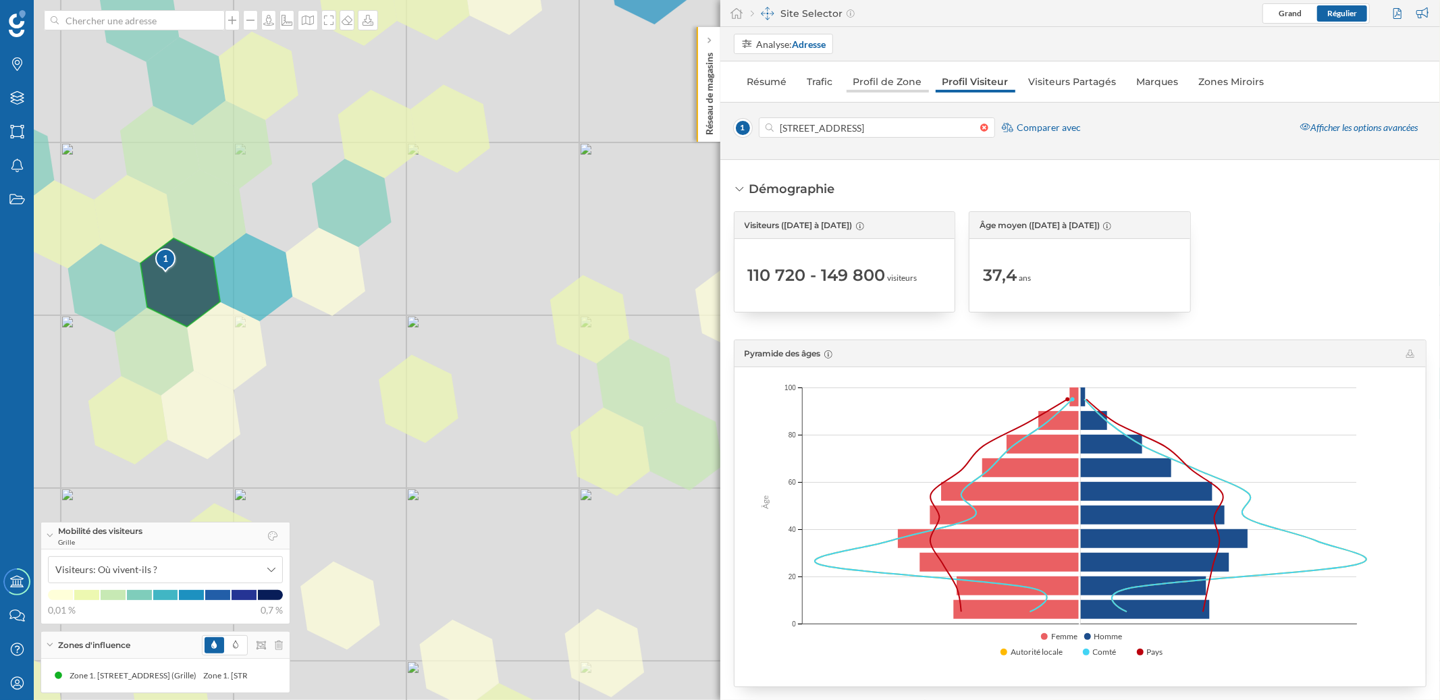
click at [898, 83] on link "Profil de Zone" at bounding box center [887, 82] width 82 height 22
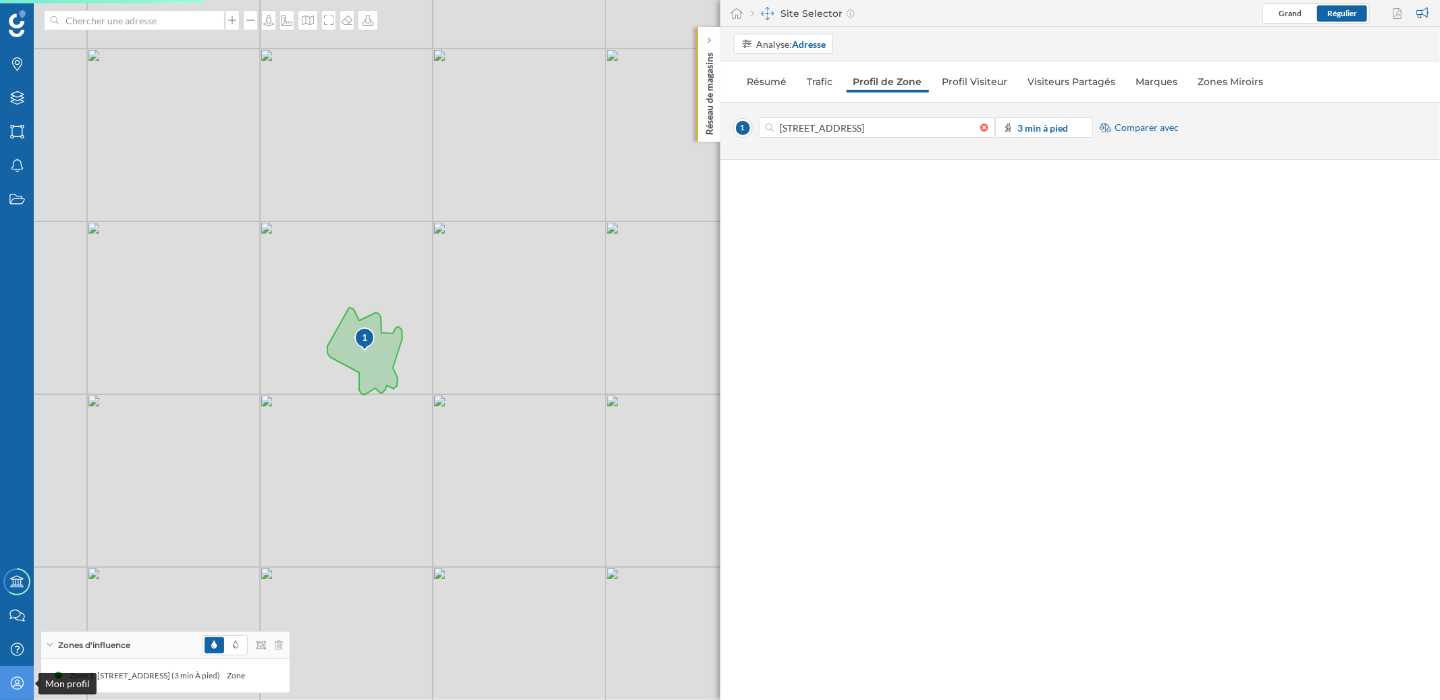
click at [24, 682] on icon "Mon profil" at bounding box center [17, 682] width 17 height 13
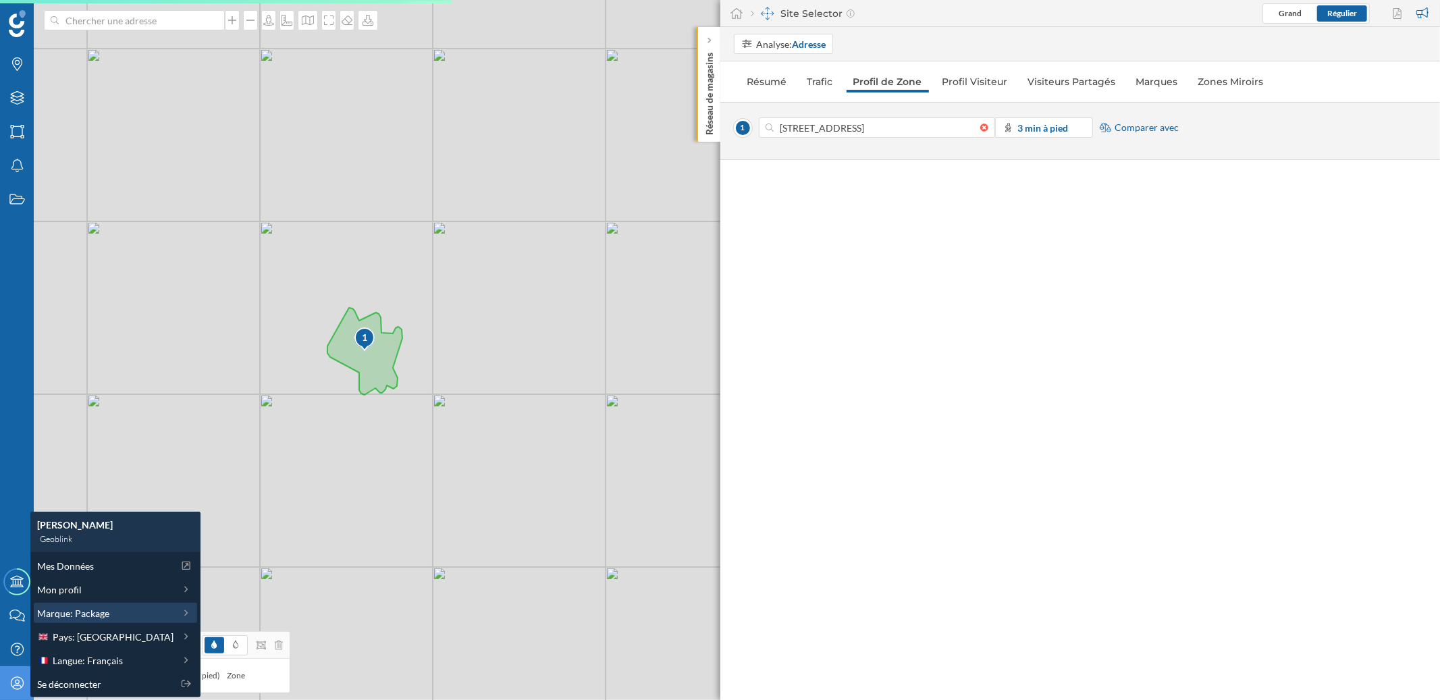
click at [102, 609] on span "Marque: Package" at bounding box center [73, 613] width 72 height 14
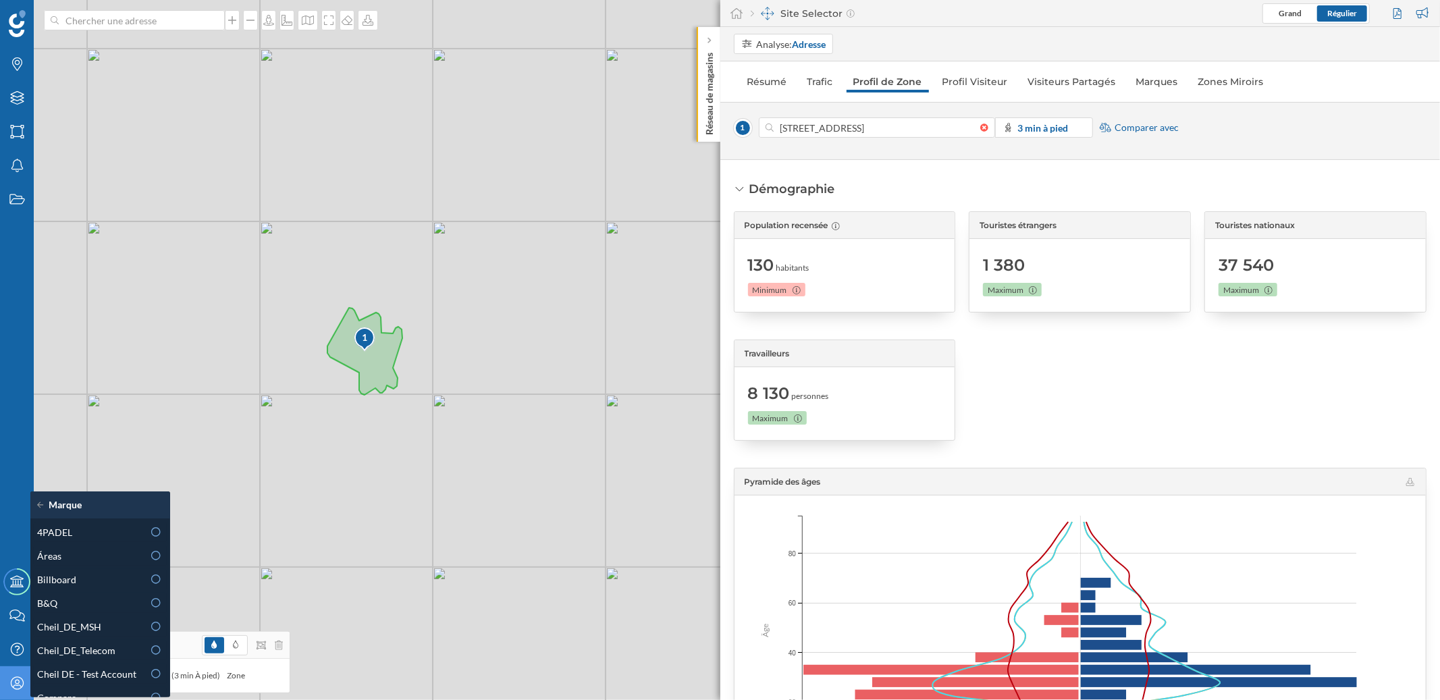
click at [1031, 352] on div at bounding box center [1080, 389] width 222 height 101
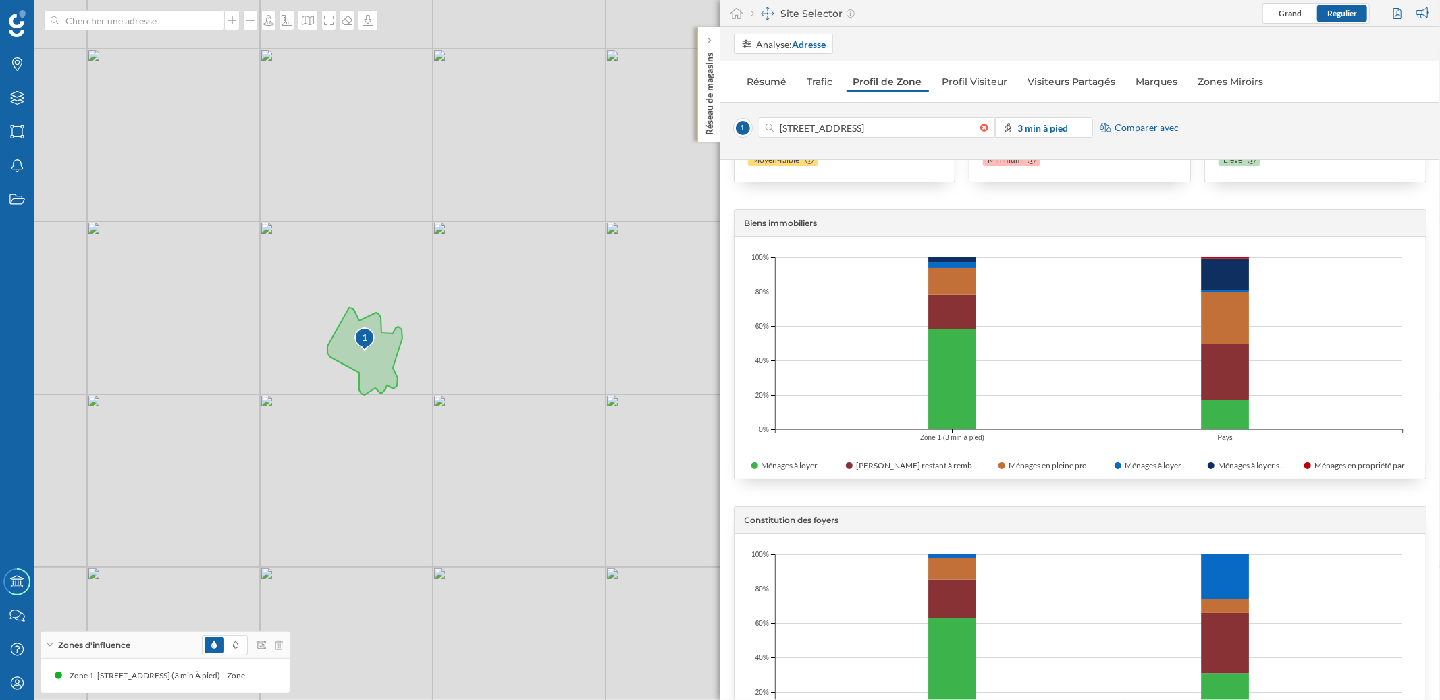
scroll to position [4277, 0]
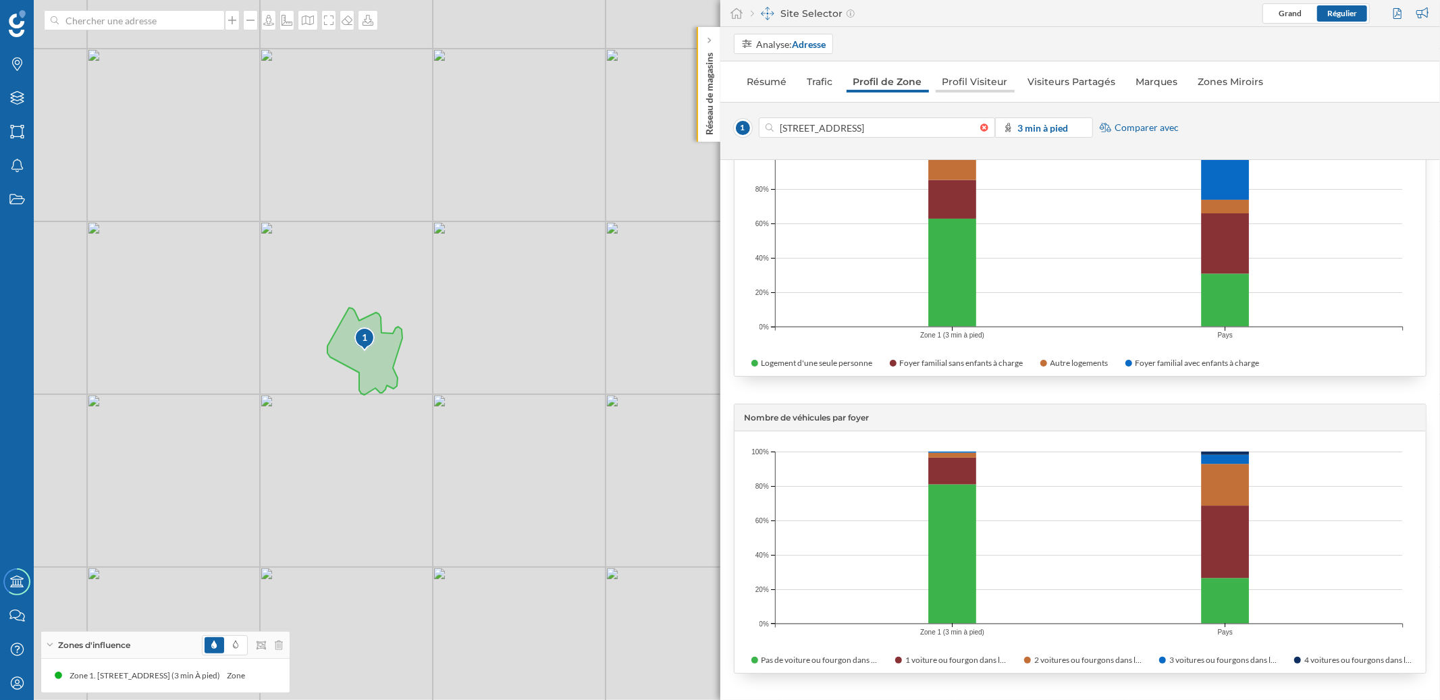
click at [967, 88] on link "Profil Visiteur" at bounding box center [974, 82] width 79 height 22
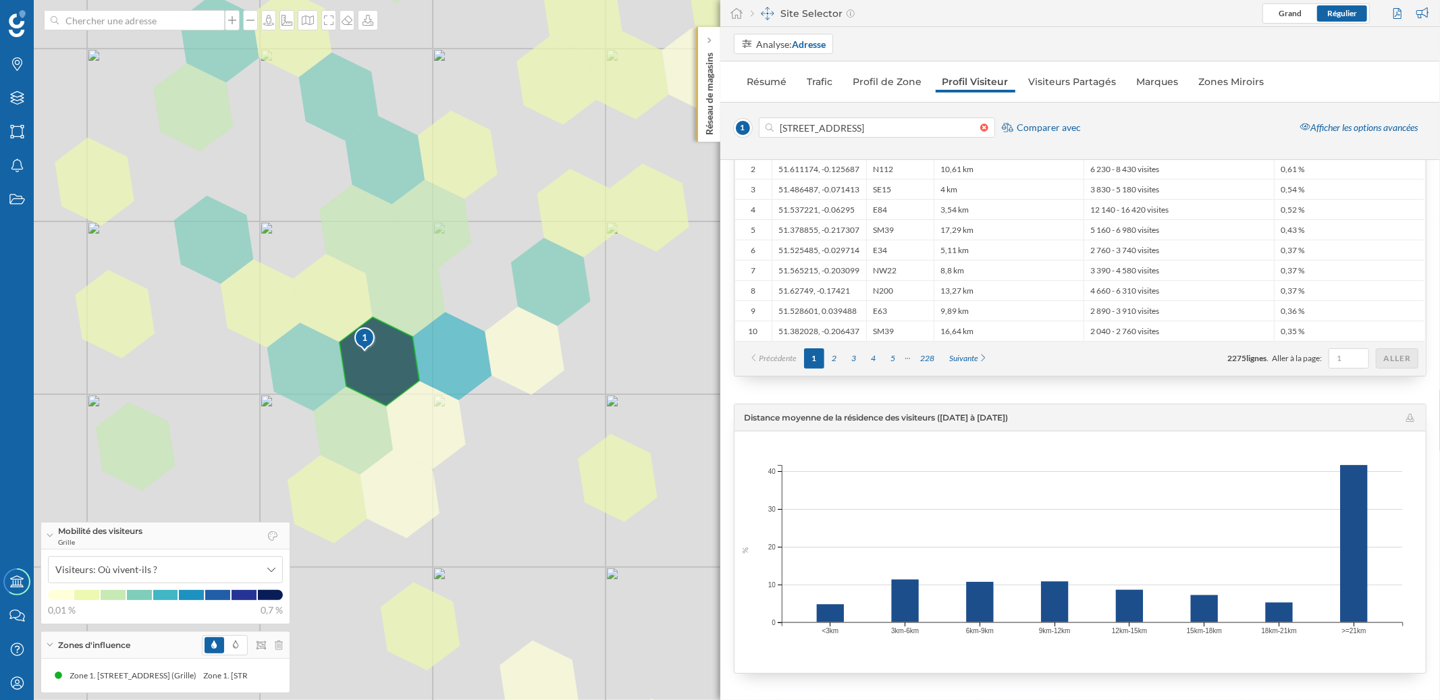
scroll to position [2221, 0]
